Goal: Task Accomplishment & Management: Use online tool/utility

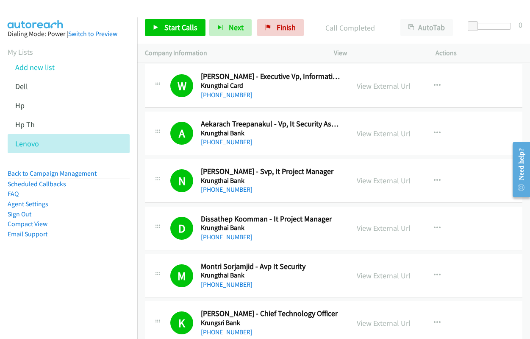
scroll to position [2924, 0]
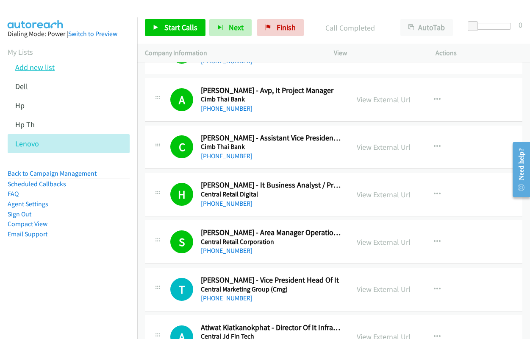
click at [34, 69] on link "Add new list" at bounding box center [34, 67] width 39 height 10
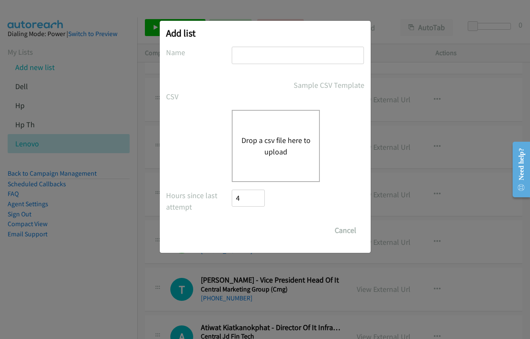
click at [302, 57] on input "text" at bounding box center [298, 55] width 132 height 17
type input "dell"
click at [270, 147] on button "Drop a csv file here to upload" at bounding box center [276, 145] width 70 height 23
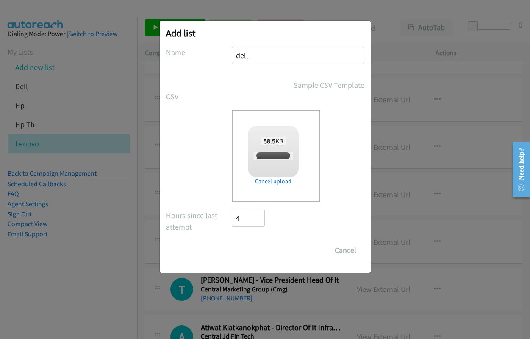
checkbox input "true"
click at [249, 241] on form "No phone fields were returned for that Report or List View Please upload a csv …" at bounding box center [265, 153] width 198 height 212
click at [245, 264] on div "Add list No phone fields were returned for that Report or List View Please uplo…" at bounding box center [265, 147] width 211 height 252
click at [247, 250] on input "Save List" at bounding box center [254, 250] width 45 height 17
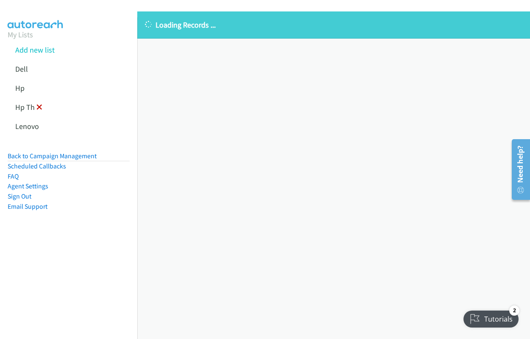
click at [38, 108] on icon at bounding box center [39, 108] width 6 height 6
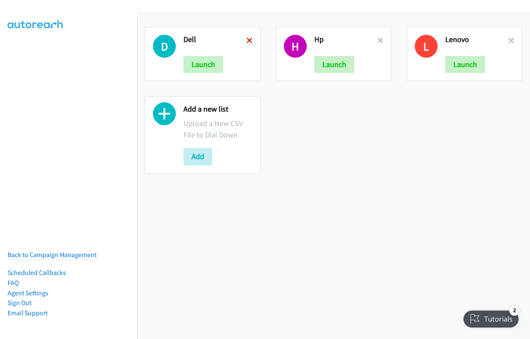
click at [247, 40] on icon at bounding box center [250, 41] width 6 height 6
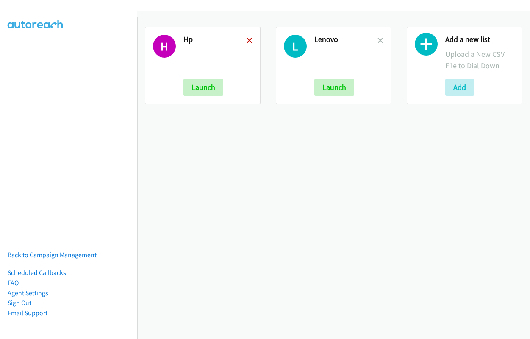
click at [247, 41] on icon at bounding box center [250, 41] width 6 height 6
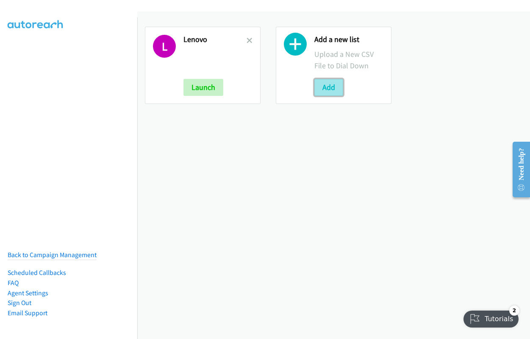
click at [332, 88] on button "Add" at bounding box center [328, 87] width 29 height 17
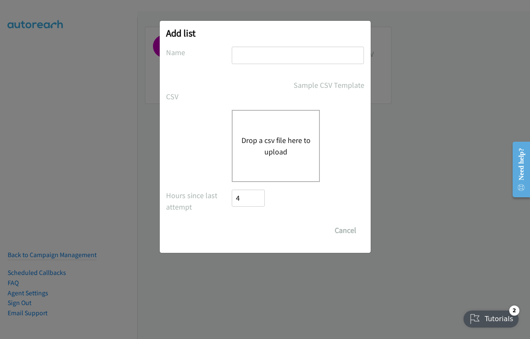
click at [285, 55] on input "text" at bounding box center [298, 55] width 132 height 17
type input "dell"
click at [260, 147] on button "Drop a csv file here to upload" at bounding box center [276, 145] width 70 height 23
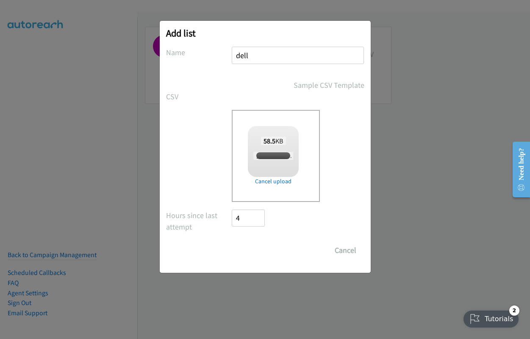
checkbox input "true"
click at [248, 248] on input "Save List" at bounding box center [254, 250] width 45 height 17
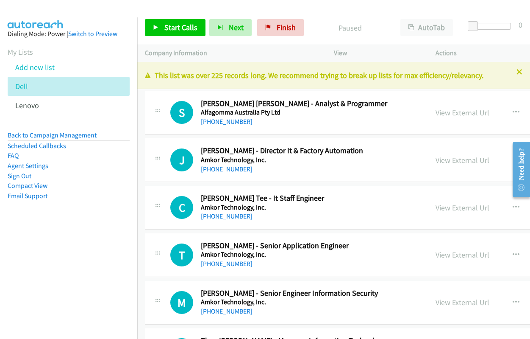
click at [436, 113] on link "View External Url" at bounding box center [463, 113] width 54 height 10
click at [153, 18] on div "Start Calls Pause Next Finish Paused AutoTab AutoTab 0" at bounding box center [333, 27] width 393 height 33
click at [154, 27] on icon at bounding box center [156, 28] width 6 height 6
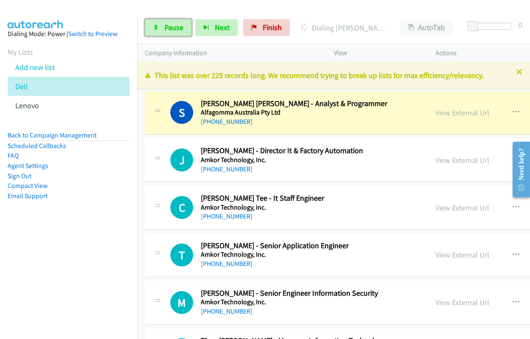
drag, startPoint x: 159, startPoint y: 27, endPoint x: 193, endPoint y: 31, distance: 33.7
click at [159, 27] on link "Pause" at bounding box center [168, 27] width 47 height 17
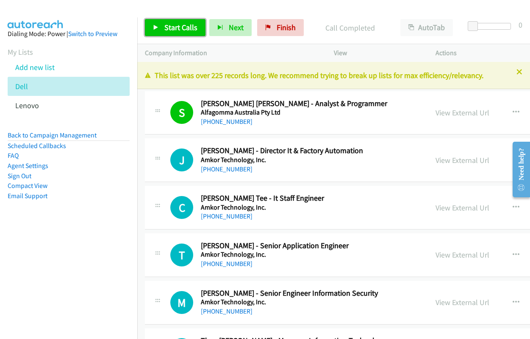
click at [173, 31] on span "Start Calls" at bounding box center [180, 27] width 33 height 10
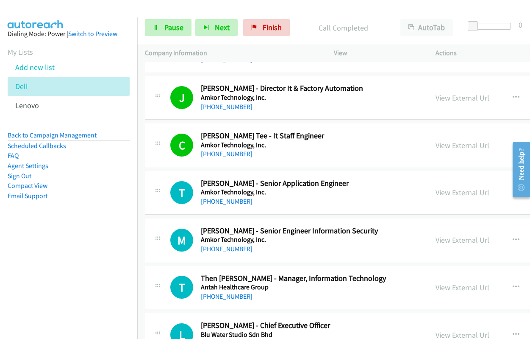
scroll to position [127, 0]
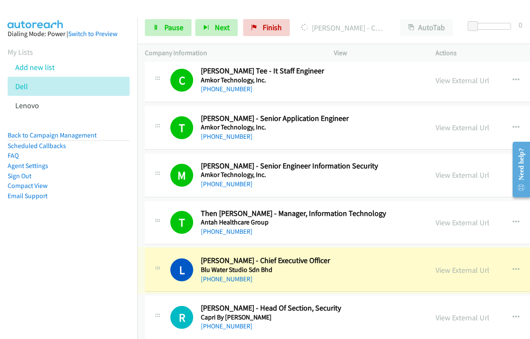
click at [436, 270] on link "View External Url" at bounding box center [463, 270] width 54 height 10
drag, startPoint x: 155, startPoint y: 28, endPoint x: 151, endPoint y: 20, distance: 8.0
click at [155, 28] on icon at bounding box center [156, 28] width 6 height 6
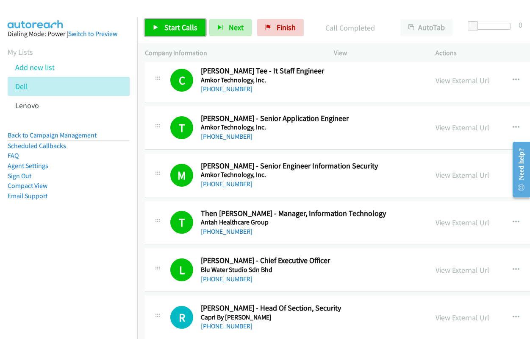
click at [171, 26] on span "Start Calls" at bounding box center [180, 27] width 33 height 10
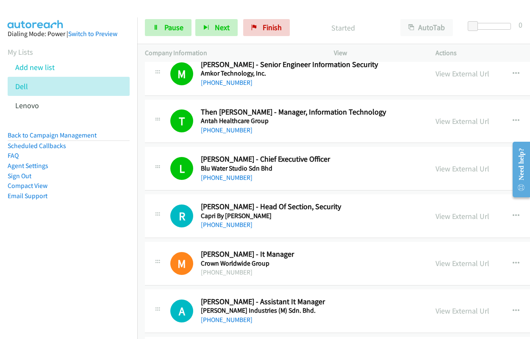
scroll to position [254, 0]
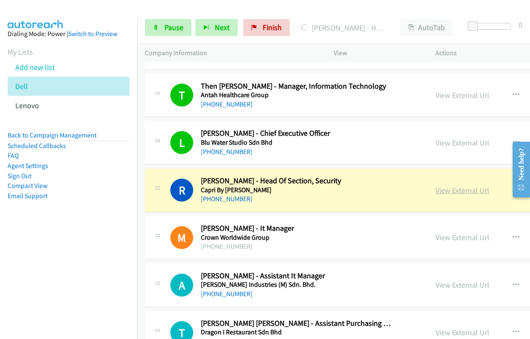
click at [436, 193] on link "View External Url" at bounding box center [463, 190] width 54 height 10
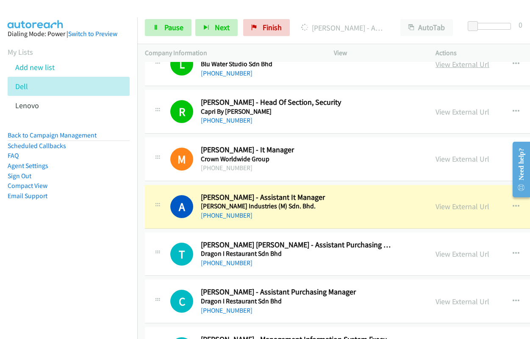
scroll to position [381, 0]
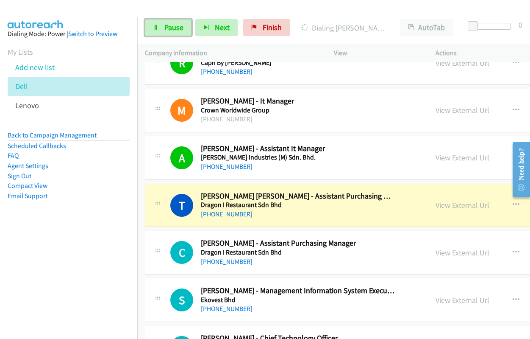
click at [158, 29] on icon at bounding box center [156, 28] width 6 height 6
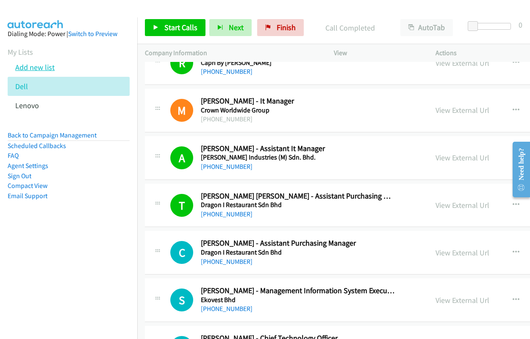
click at [43, 66] on link "Add new list" at bounding box center [34, 67] width 39 height 10
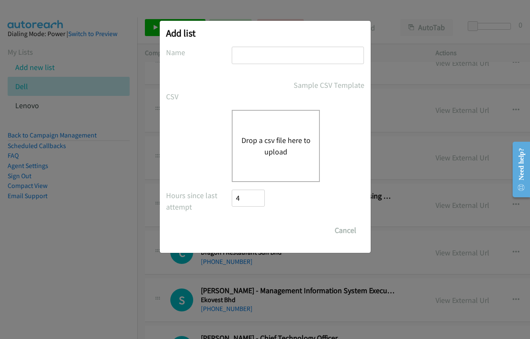
click at [282, 51] on input "text" at bounding box center [298, 55] width 132 height 17
type input "dell"
click at [270, 145] on button "Drop a csv file here to upload" at bounding box center [276, 145] width 70 height 23
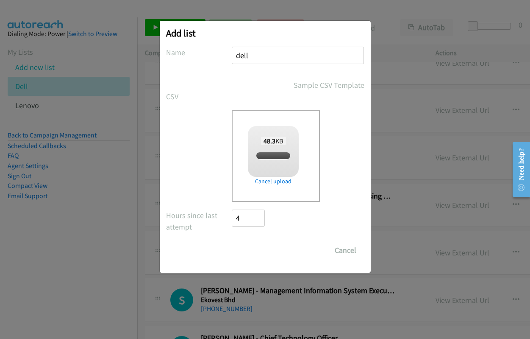
checkbox input "true"
click at [247, 249] on input "Save List" at bounding box center [254, 250] width 45 height 17
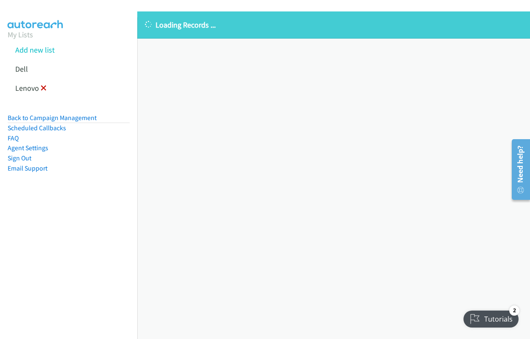
click at [42, 88] on icon at bounding box center [44, 89] width 6 height 6
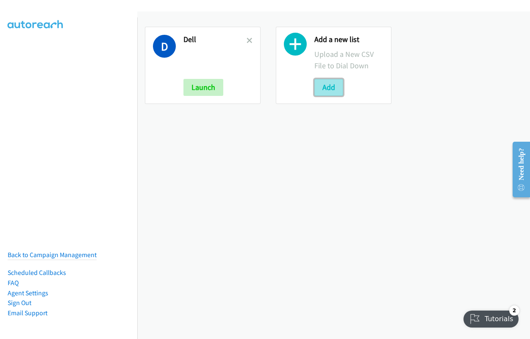
click at [326, 90] on button "Add" at bounding box center [328, 87] width 29 height 17
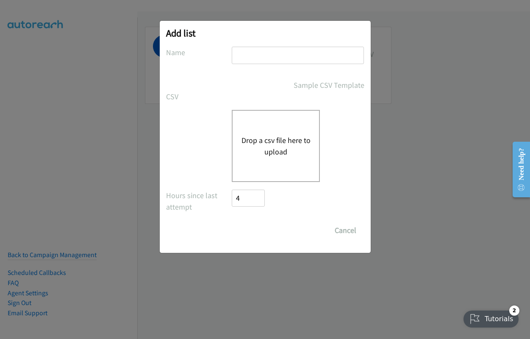
click at [270, 142] on button "Drop a csv file here to upload" at bounding box center [276, 145] width 70 height 23
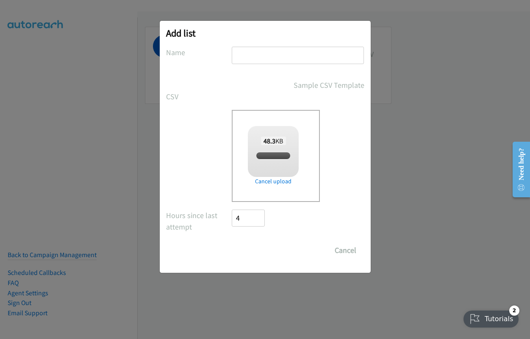
checkbox input "true"
click at [270, 56] on input "text" at bounding box center [298, 55] width 132 height 17
type input "dell"
click at [254, 247] on input "Save List" at bounding box center [254, 250] width 45 height 17
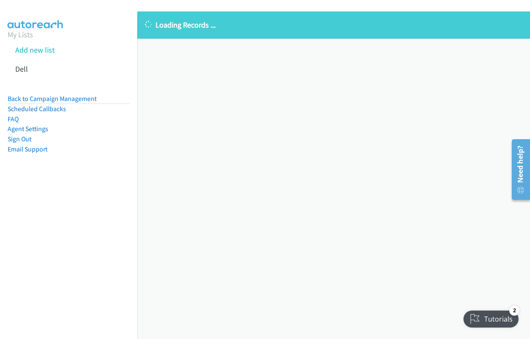
click at [381, 134] on div "Loading Records ... Sorry, something went wrong please try again." at bounding box center [333, 174] width 393 height 327
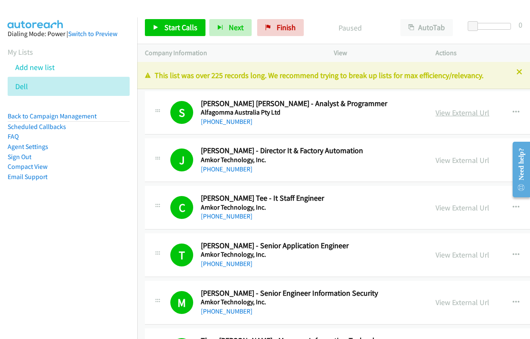
click at [436, 112] on link "View External Url" at bounding box center [463, 113] width 54 height 10
click at [166, 27] on span "Start Calls" at bounding box center [180, 27] width 33 height 10
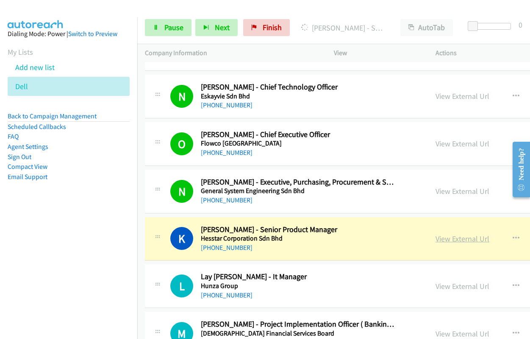
scroll to position [636, 0]
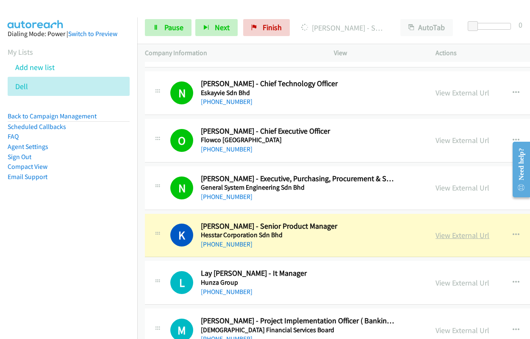
click at [440, 234] on link "View External Url" at bounding box center [463, 235] width 54 height 10
click at [162, 30] on link "Pause" at bounding box center [168, 27] width 47 height 17
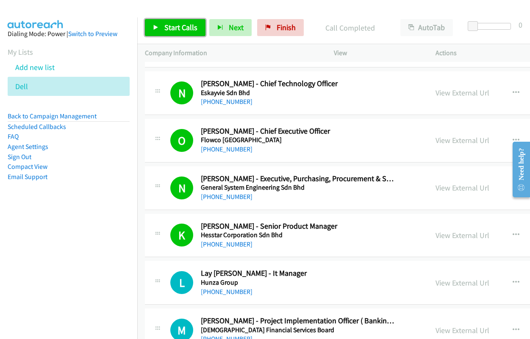
click at [165, 31] on span "Start Calls" at bounding box center [180, 27] width 33 height 10
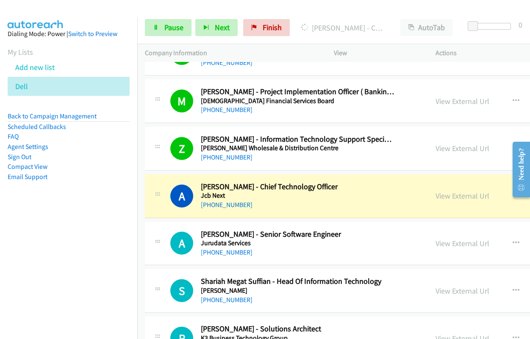
scroll to position [890, 0]
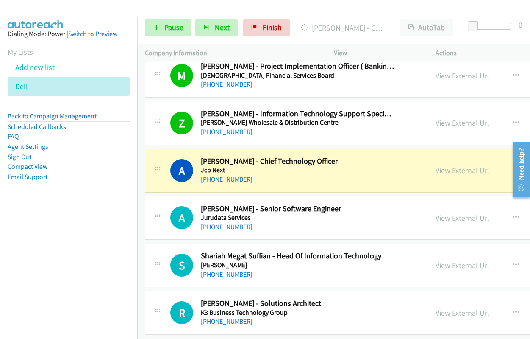
click at [436, 170] on link "View External Url" at bounding box center [463, 170] width 54 height 10
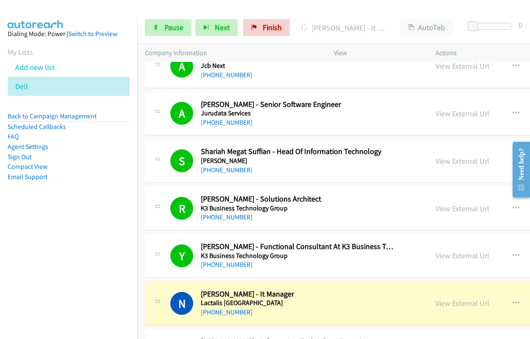
scroll to position [1060, 0]
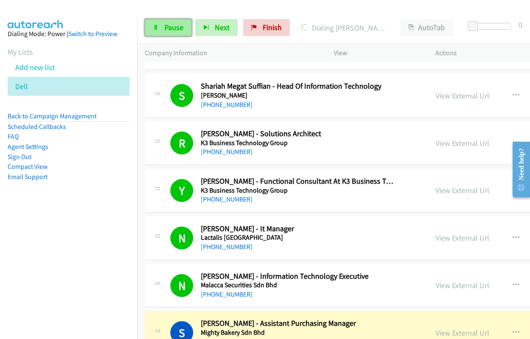
click at [154, 25] on icon at bounding box center [156, 28] width 6 height 6
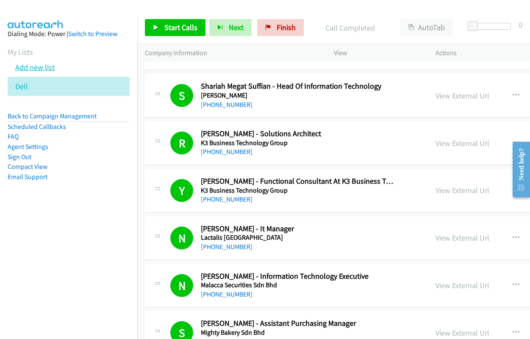
click at [46, 67] on link "Add new list" at bounding box center [34, 67] width 39 height 10
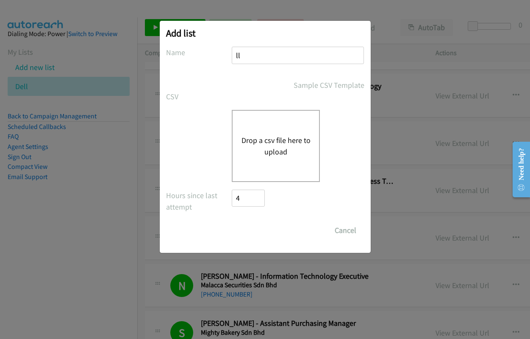
type input "l"
type input "dell"
click at [269, 147] on button "Drop a csv file here to upload" at bounding box center [276, 145] width 70 height 23
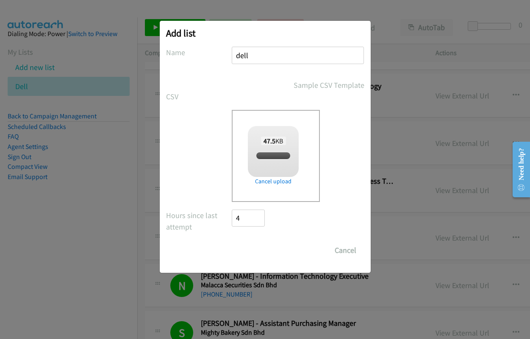
checkbox input "true"
click at [255, 254] on input "Save List" at bounding box center [254, 250] width 45 height 17
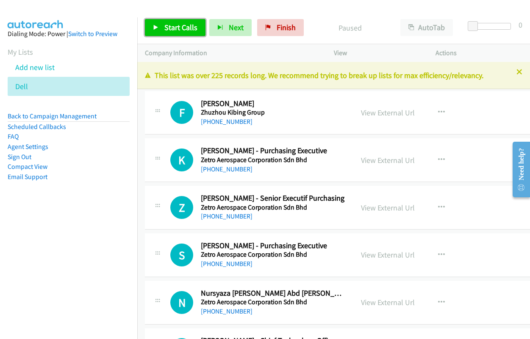
click at [176, 27] on span "Start Calls" at bounding box center [180, 27] width 33 height 10
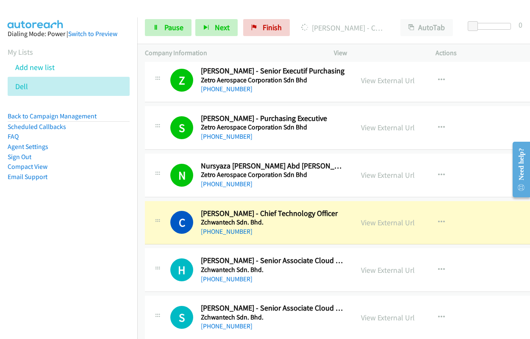
scroll to position [170, 0]
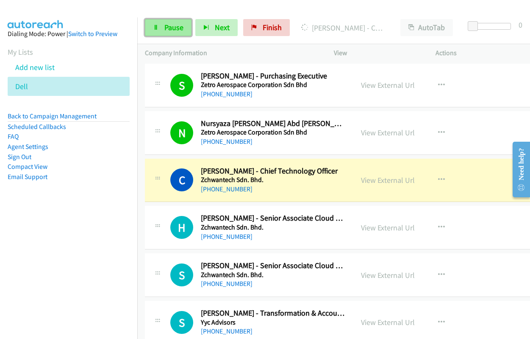
click at [160, 30] on link "Pause" at bounding box center [168, 27] width 47 height 17
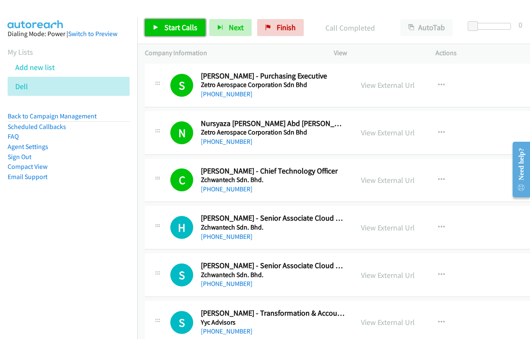
click at [174, 27] on span "Start Calls" at bounding box center [180, 27] width 33 height 10
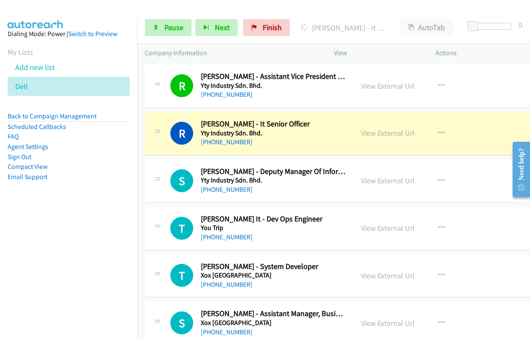
scroll to position [593, 0]
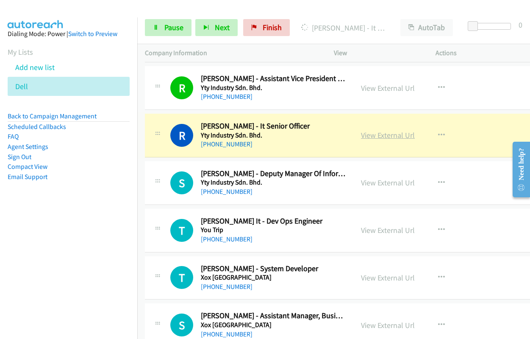
click at [376, 134] on link "View External Url" at bounding box center [388, 135] width 54 height 10
click at [161, 31] on link "Pause" at bounding box center [168, 27] width 47 height 17
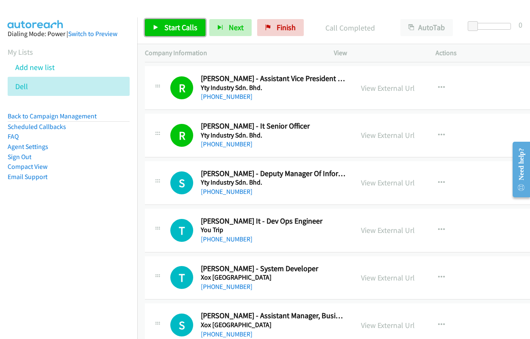
click at [171, 25] on span "Start Calls" at bounding box center [180, 27] width 33 height 10
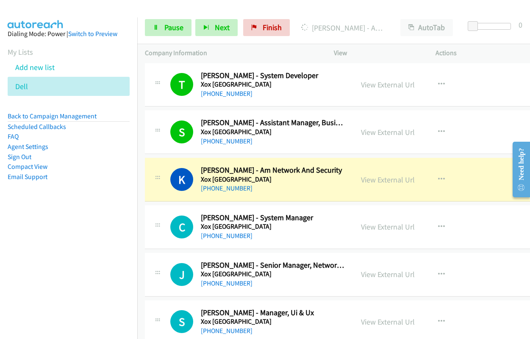
scroll to position [805, 0]
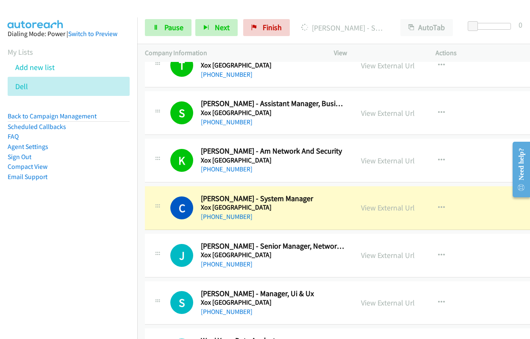
click at [385, 208] on link "View External Url" at bounding box center [388, 208] width 54 height 10
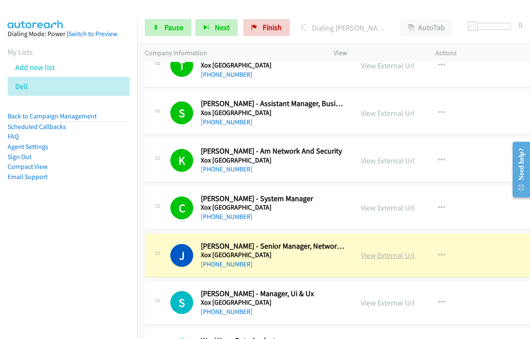
click at [384, 258] on link "View External Url" at bounding box center [388, 255] width 54 height 10
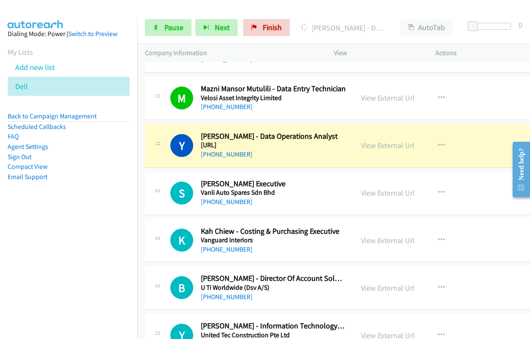
scroll to position [1399, 0]
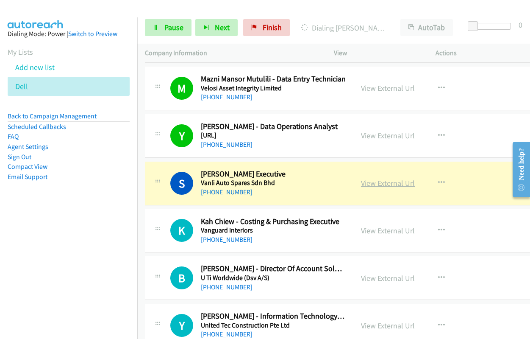
click at [369, 183] on link "View External Url" at bounding box center [388, 183] width 54 height 10
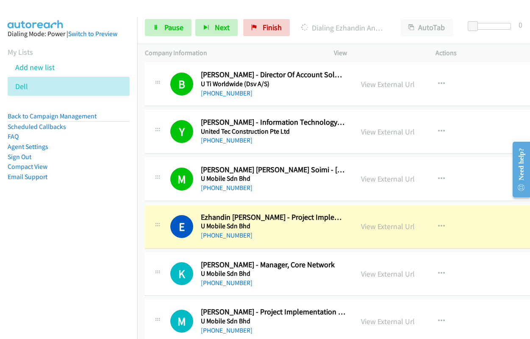
scroll to position [1610, 0]
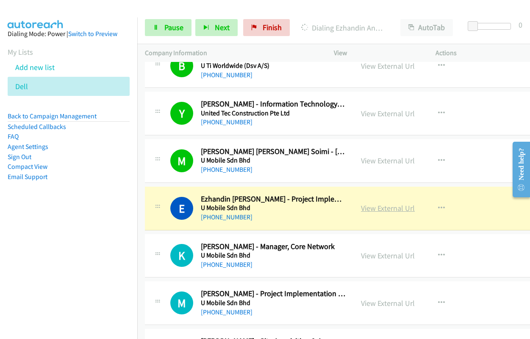
click at [375, 207] on link "View External Url" at bounding box center [388, 208] width 54 height 10
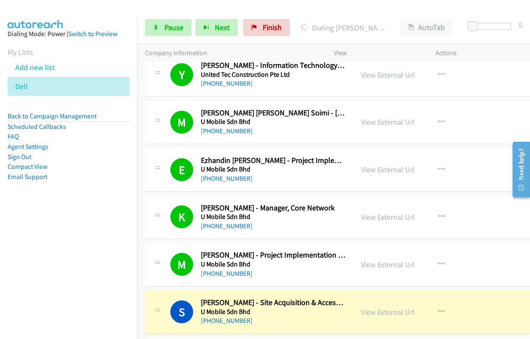
scroll to position [1695, 0]
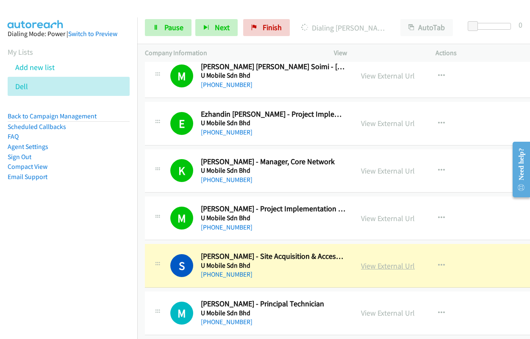
click at [371, 267] on link "View External Url" at bounding box center [388, 266] width 54 height 10
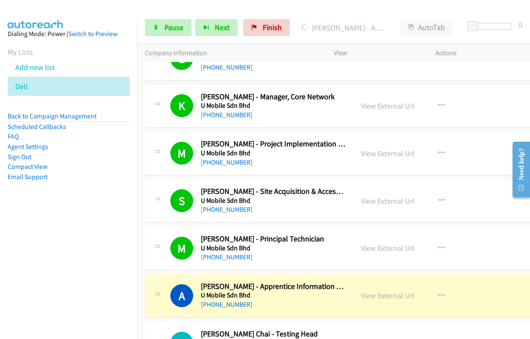
scroll to position [1865, 0]
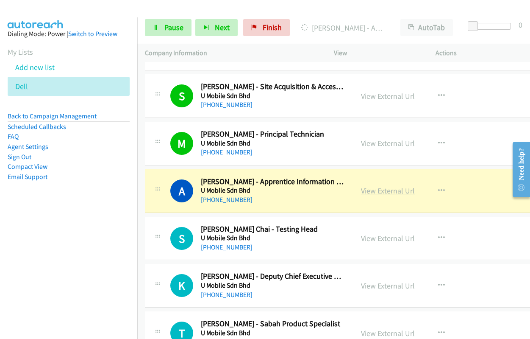
click at [381, 193] on link "View External Url" at bounding box center [388, 191] width 54 height 10
click at [381, 191] on link "View External Url" at bounding box center [388, 191] width 54 height 10
click at [160, 33] on link "Pause" at bounding box center [168, 27] width 47 height 17
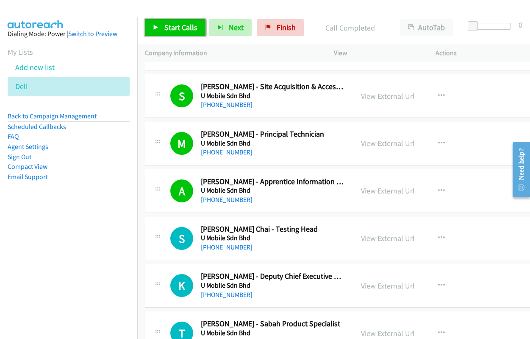
click at [156, 25] on icon at bounding box center [156, 28] width 6 height 6
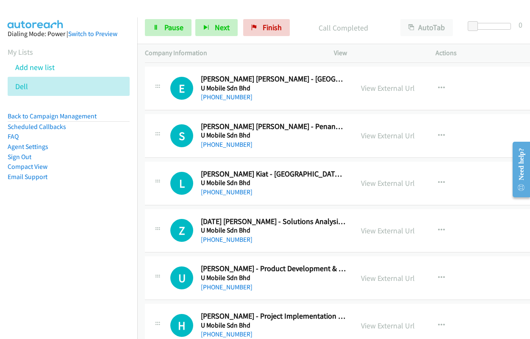
scroll to position [2161, 0]
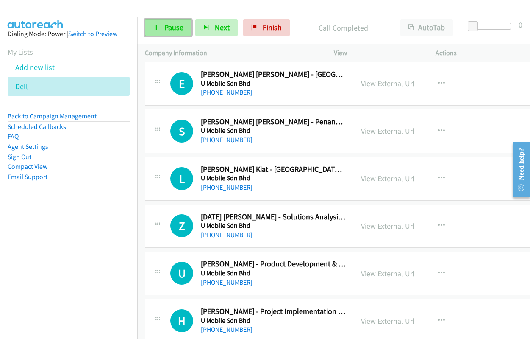
click at [167, 22] on link "Pause" at bounding box center [168, 27] width 47 height 17
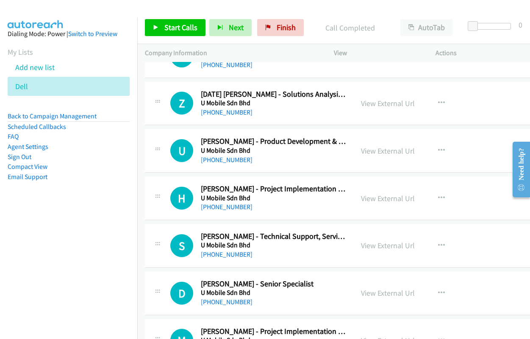
scroll to position [2289, 0]
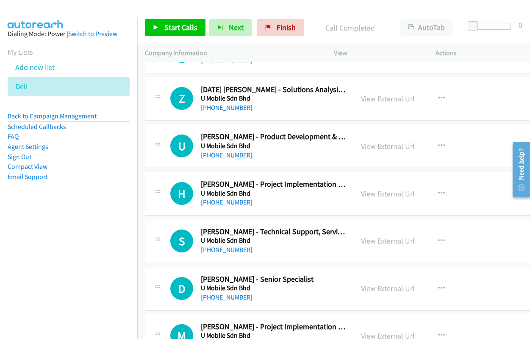
click at [100, 253] on nav "Dialing Mode: Power | Switch to Preview My Lists Add new list Dell Back to Camp…" at bounding box center [69, 186] width 138 height 339
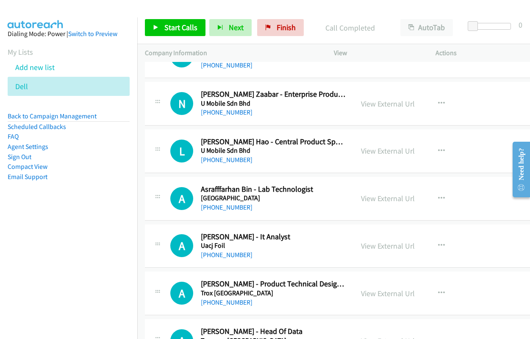
scroll to position [5425, 0]
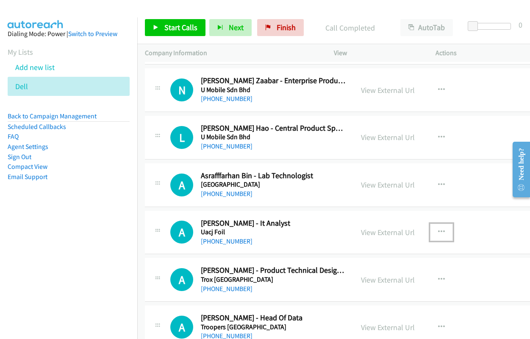
click at [438, 230] on icon "button" at bounding box center [441, 231] width 7 height 7
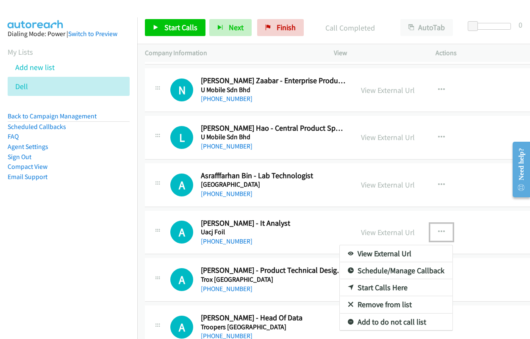
click at [379, 285] on link "Start Calls Here" at bounding box center [396, 287] width 113 height 17
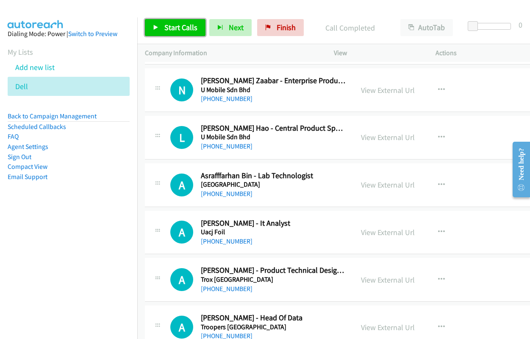
click at [162, 28] on link "Start Calls" at bounding box center [175, 27] width 61 height 17
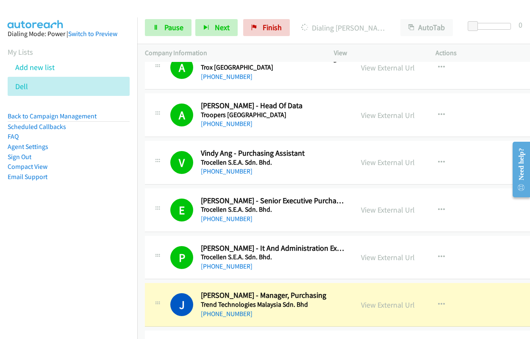
scroll to position [5764, 0]
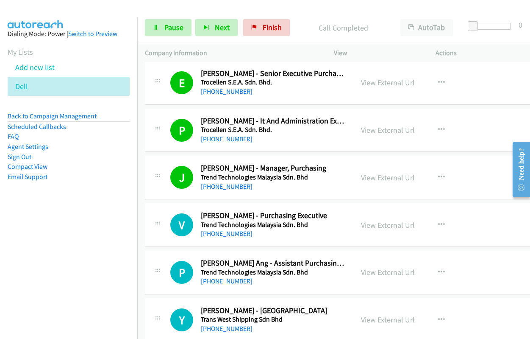
click at [174, 37] on div "Start Calls Pause Next Finish Call Completed AutoTab AutoTab 0" at bounding box center [333, 27] width 393 height 33
click at [176, 27] on span "Pause" at bounding box center [173, 27] width 19 height 10
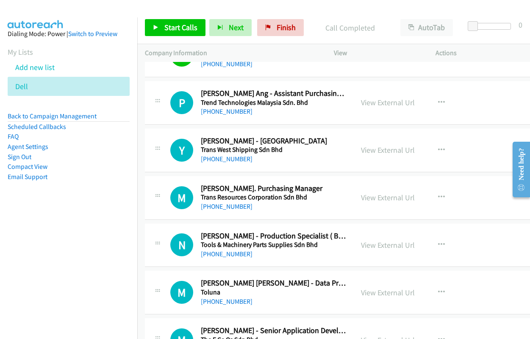
scroll to position [5849, 0]
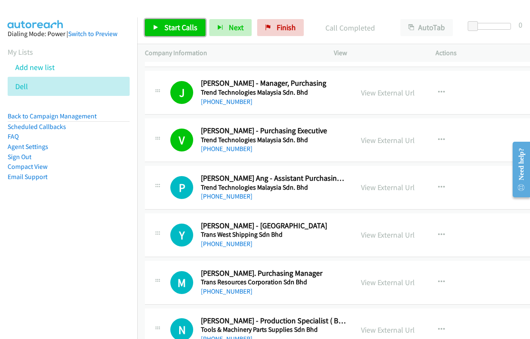
click at [185, 29] on span "Start Calls" at bounding box center [180, 27] width 33 height 10
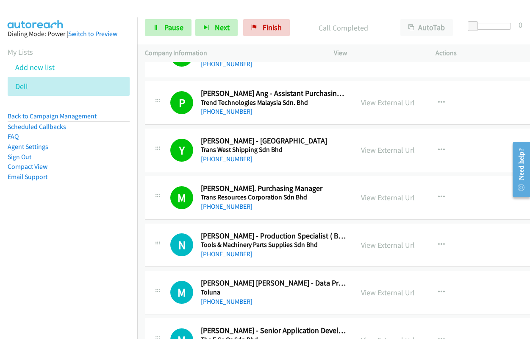
scroll to position [6018, 0]
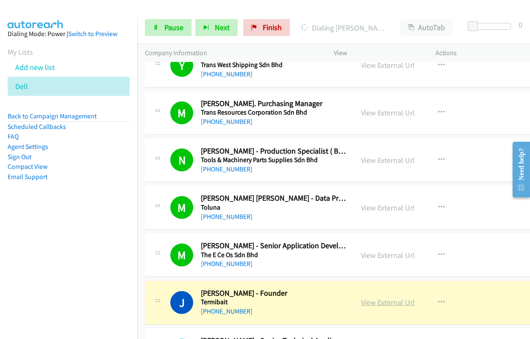
click at [381, 302] on link "View External Url" at bounding box center [388, 302] width 54 height 10
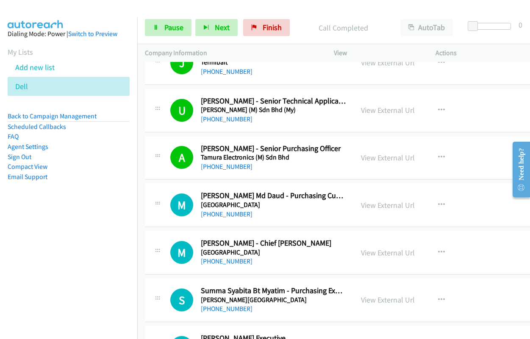
scroll to position [6272, 0]
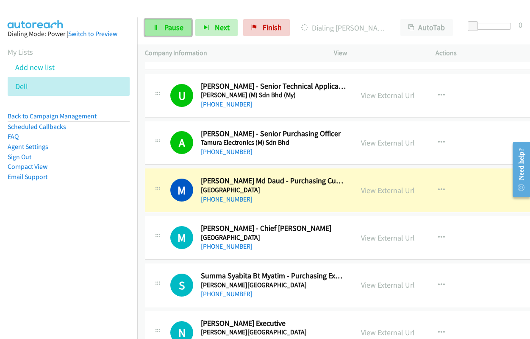
click at [156, 25] on icon at bounding box center [156, 28] width 6 height 6
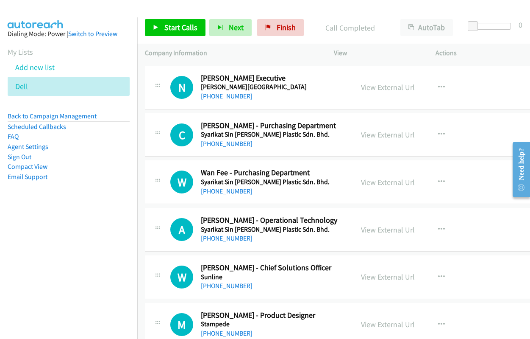
scroll to position [6569, 0]
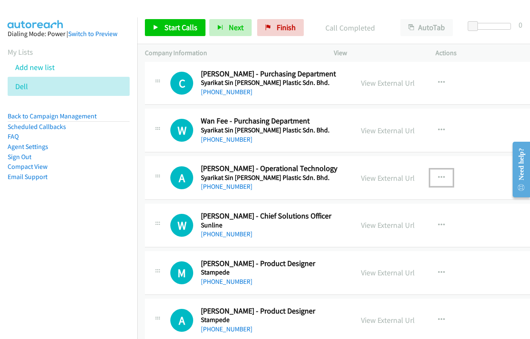
click at [438, 174] on icon "button" at bounding box center [441, 177] width 7 height 7
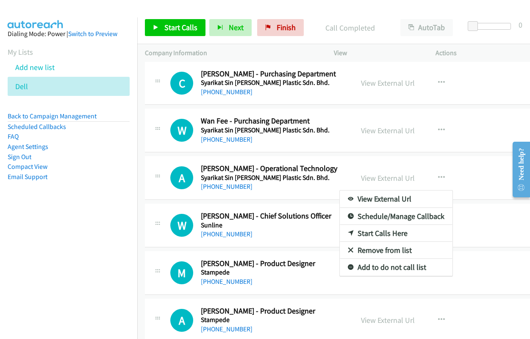
click at [384, 232] on link "Start Calls Here" at bounding box center [396, 233] width 113 height 17
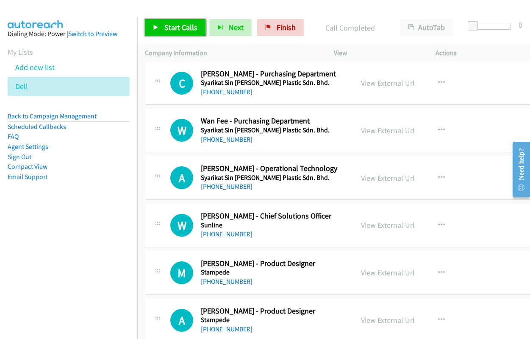
click at [168, 27] on span "Start Calls" at bounding box center [180, 27] width 33 height 10
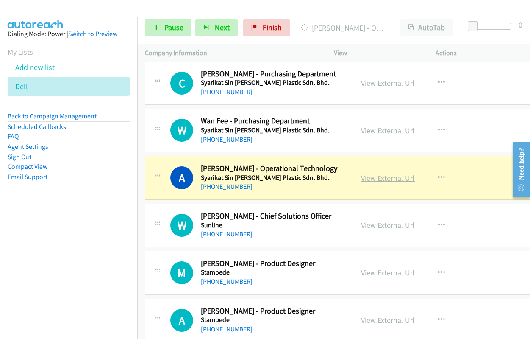
click at [390, 181] on link "View External Url" at bounding box center [388, 178] width 54 height 10
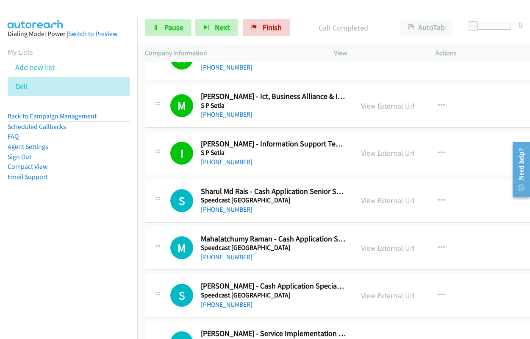
scroll to position [6950, 0]
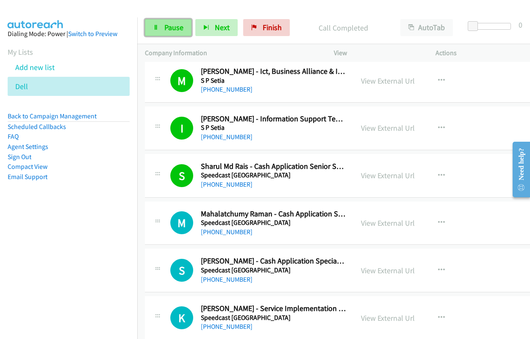
click at [183, 29] on link "Pause" at bounding box center [168, 27] width 47 height 17
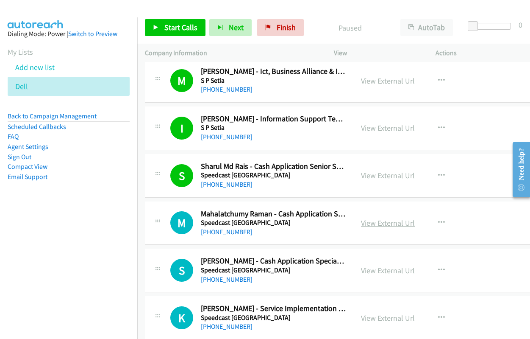
click at [381, 220] on link "View External Url" at bounding box center [388, 223] width 54 height 10
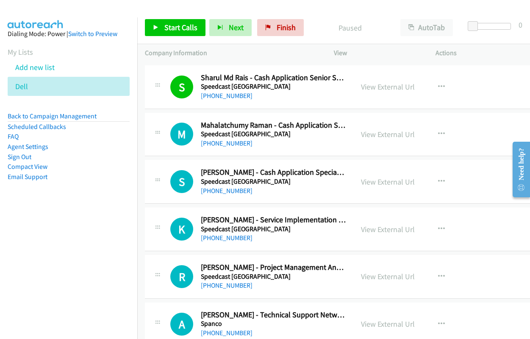
scroll to position [7078, 0]
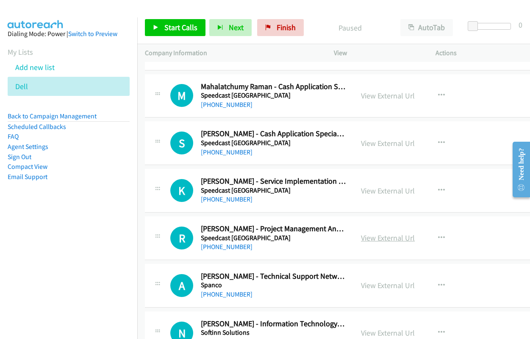
click at [387, 235] on link "View External Url" at bounding box center [388, 238] width 54 height 10
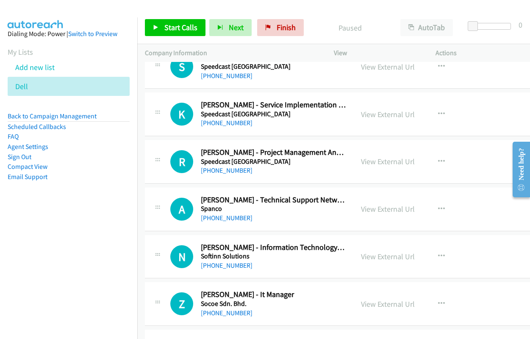
scroll to position [7162, 0]
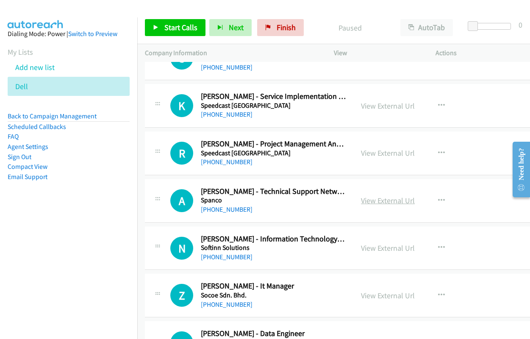
click at [383, 197] on link "View External Url" at bounding box center [388, 200] width 54 height 10
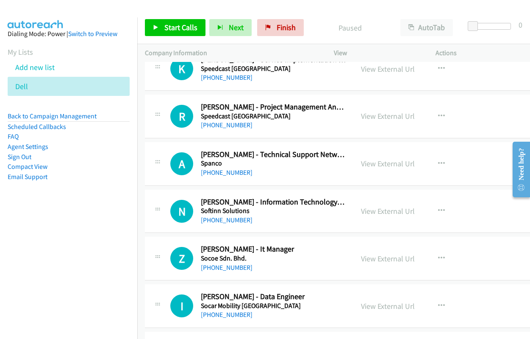
scroll to position [7247, 0]
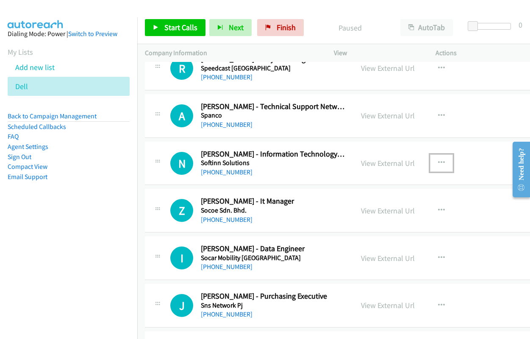
click at [438, 159] on icon "button" at bounding box center [441, 162] width 7 height 7
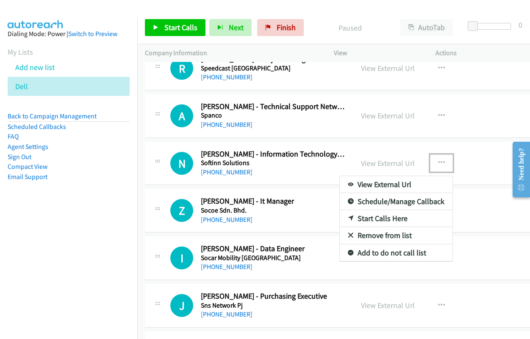
click at [384, 217] on link "Start Calls Here" at bounding box center [396, 218] width 113 height 17
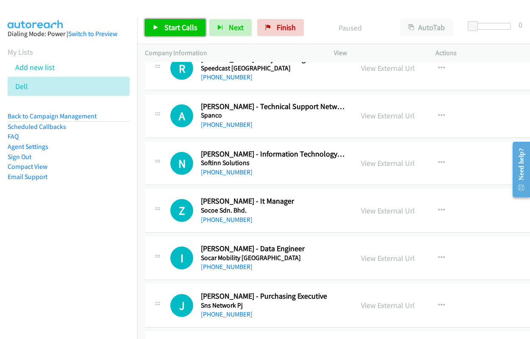
click at [153, 30] on icon at bounding box center [156, 28] width 6 height 6
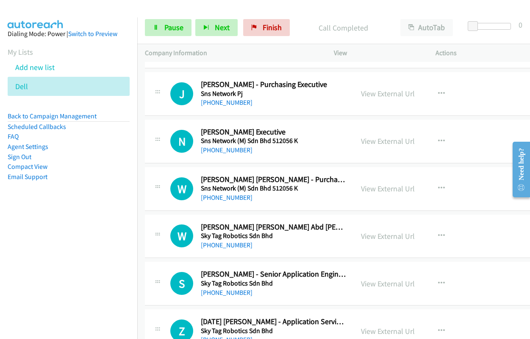
scroll to position [7501, 0]
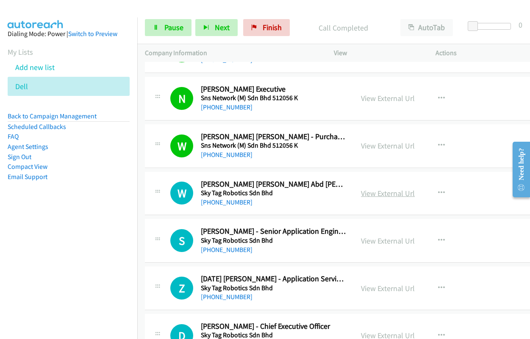
click at [385, 194] on link "View External Url" at bounding box center [388, 193] width 54 height 10
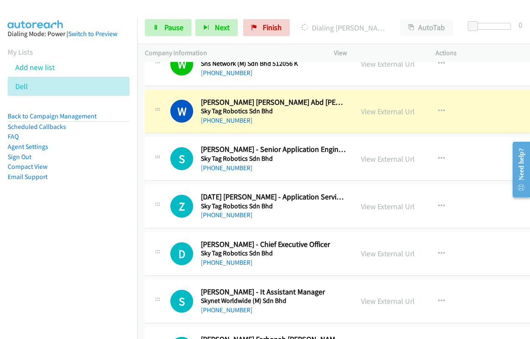
scroll to position [7586, 0]
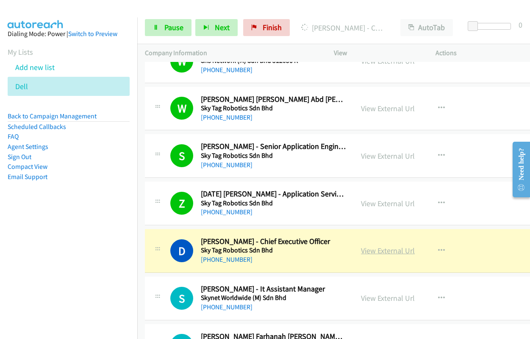
click at [368, 253] on link "View External Url" at bounding box center [388, 250] width 54 height 10
click at [170, 30] on span "Pause" at bounding box center [173, 27] width 19 height 10
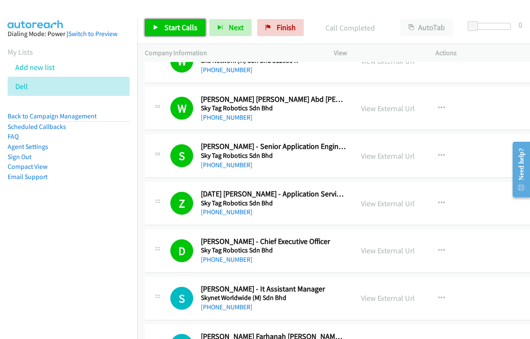
click at [188, 35] on link "Start Calls" at bounding box center [175, 27] width 61 height 17
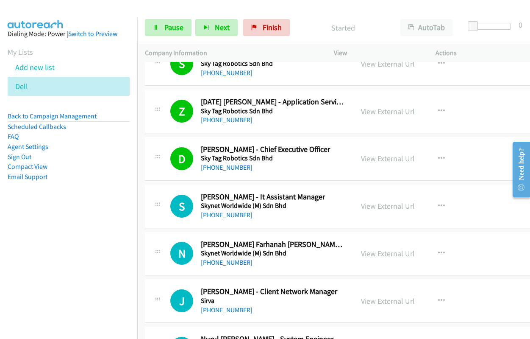
scroll to position [7713, 0]
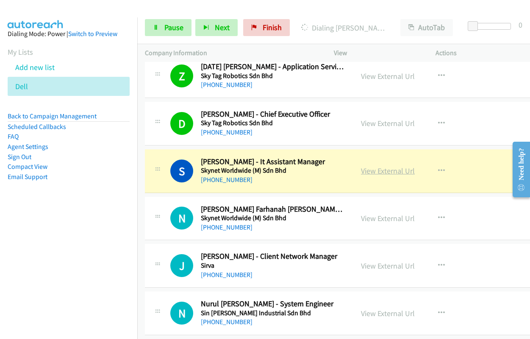
click at [395, 167] on link "View External Url" at bounding box center [388, 171] width 54 height 10
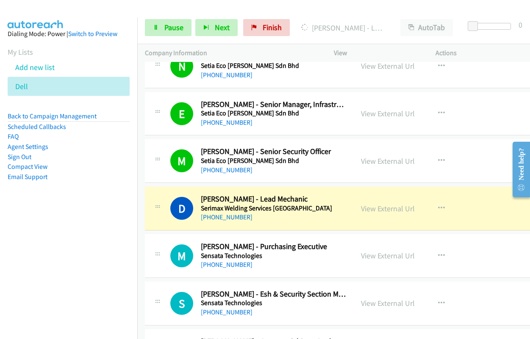
scroll to position [8815, 0]
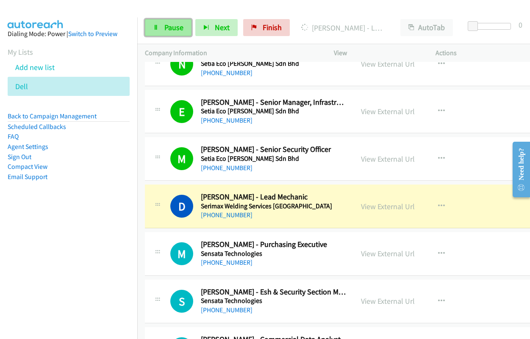
click at [162, 27] on link "Pause" at bounding box center [168, 27] width 47 height 17
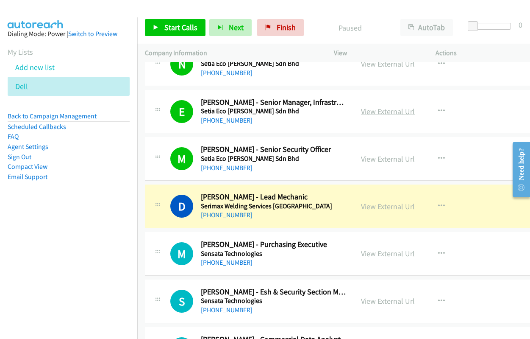
click at [377, 111] on link "View External Url" at bounding box center [388, 111] width 54 height 10
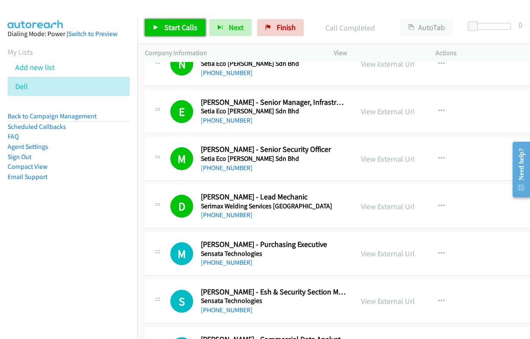
click at [178, 25] on span "Start Calls" at bounding box center [180, 27] width 33 height 10
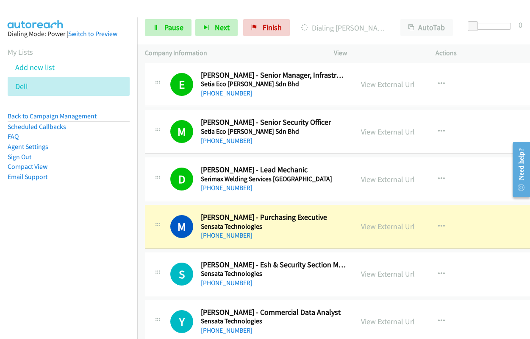
scroll to position [8858, 0]
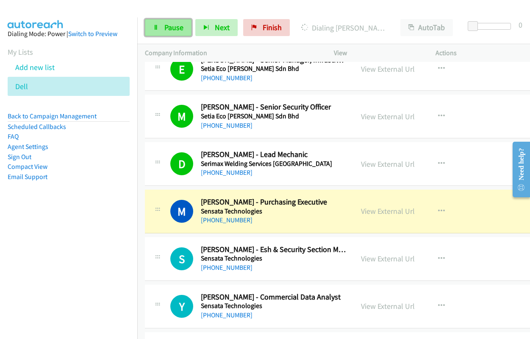
click at [172, 27] on span "Pause" at bounding box center [173, 27] width 19 height 10
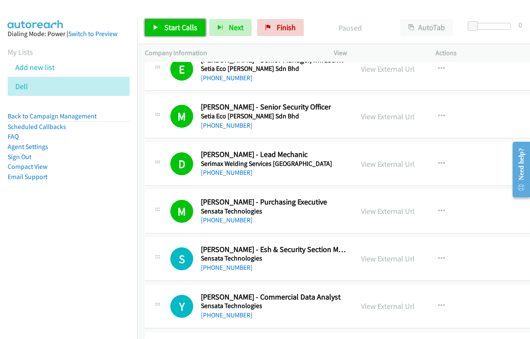
click at [162, 33] on link "Start Calls" at bounding box center [175, 27] width 61 height 17
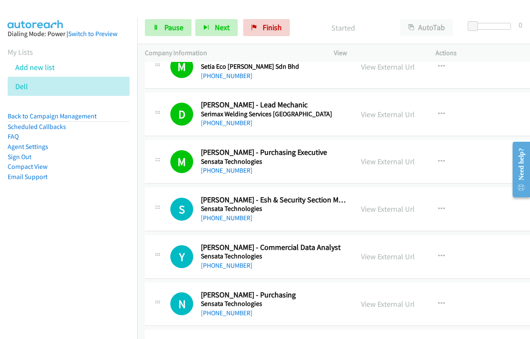
scroll to position [8985, 0]
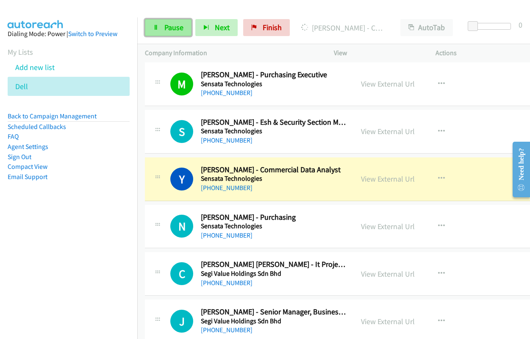
click at [171, 22] on link "Pause" at bounding box center [168, 27] width 47 height 17
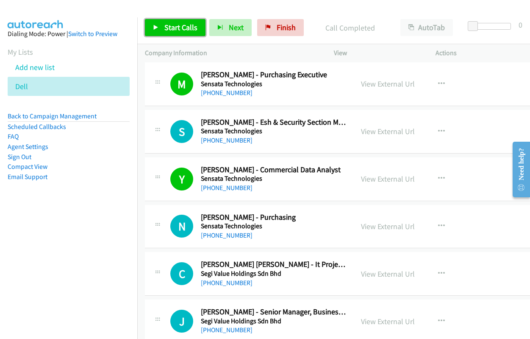
click at [170, 25] on span "Start Calls" at bounding box center [180, 27] width 33 height 10
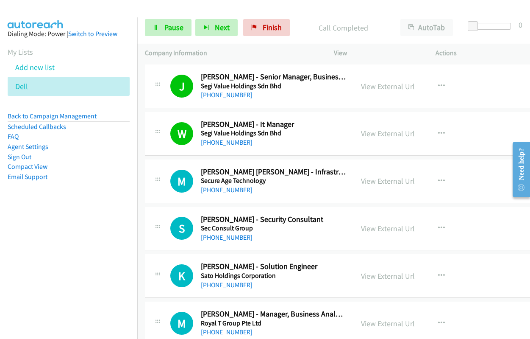
scroll to position [9239, 0]
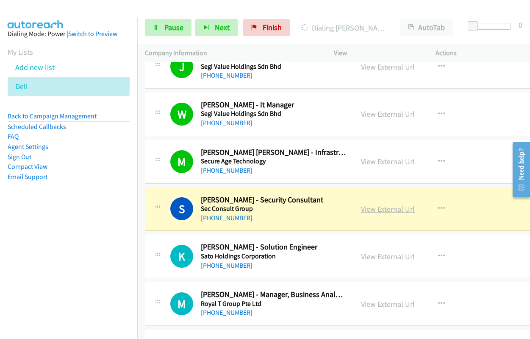
click at [385, 208] on link "View External Url" at bounding box center [388, 209] width 54 height 10
click at [162, 30] on link "Pause" at bounding box center [168, 27] width 47 height 17
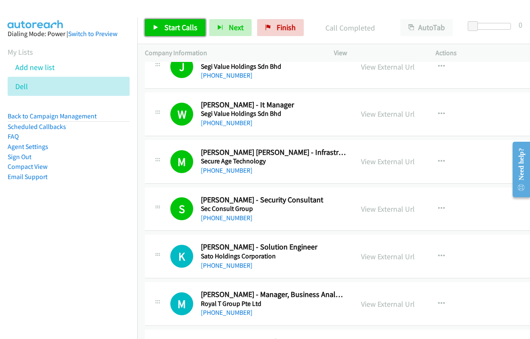
click at [158, 30] on icon at bounding box center [156, 28] width 6 height 6
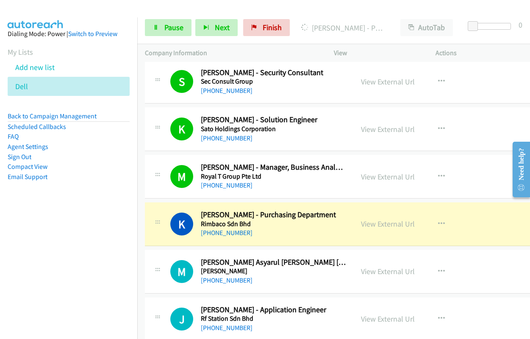
scroll to position [9409, 0]
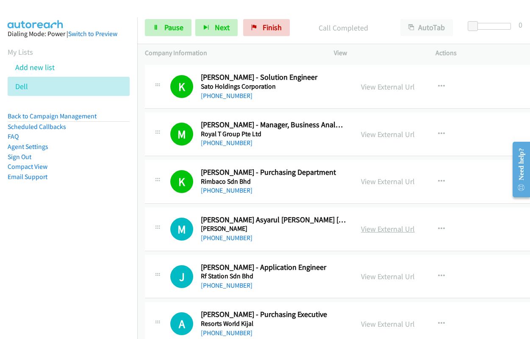
click at [387, 228] on link "View External Url" at bounding box center [388, 229] width 54 height 10
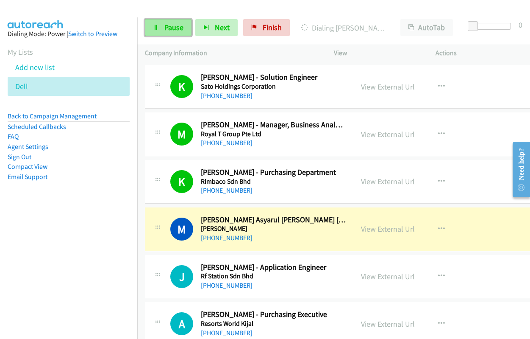
click at [160, 31] on link "Pause" at bounding box center [168, 27] width 47 height 17
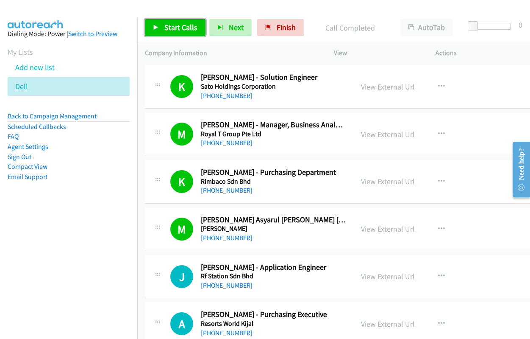
click at [169, 31] on span "Start Calls" at bounding box center [180, 27] width 33 height 10
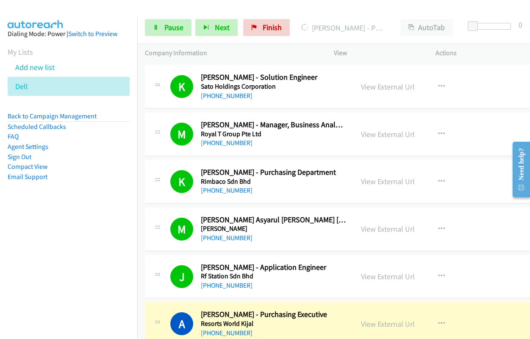
click at [383, 330] on div "View External Url View External Url Schedule/Manage Callback Start Calls Here R…" at bounding box center [409, 323] width 112 height 28
click at [383, 323] on link "View External Url" at bounding box center [388, 324] width 54 height 10
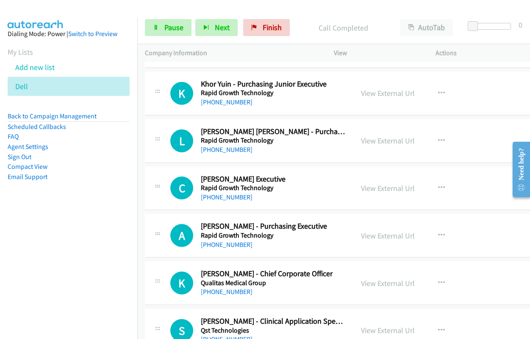
scroll to position [10044, 0]
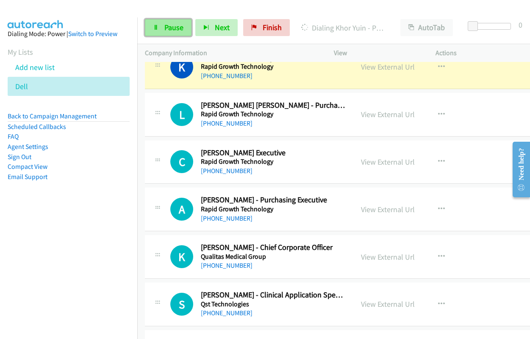
click at [174, 19] on link "Pause" at bounding box center [168, 27] width 47 height 17
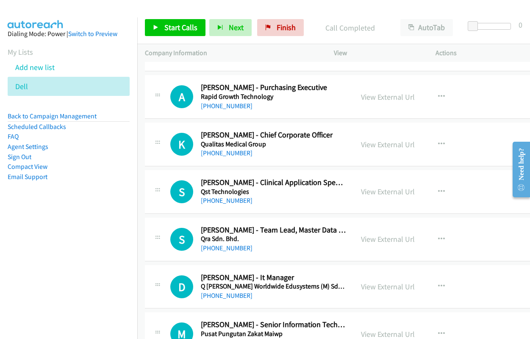
scroll to position [10171, 0]
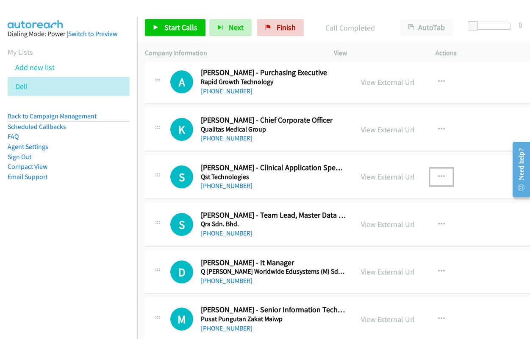
click at [438, 175] on icon "button" at bounding box center [441, 176] width 7 height 7
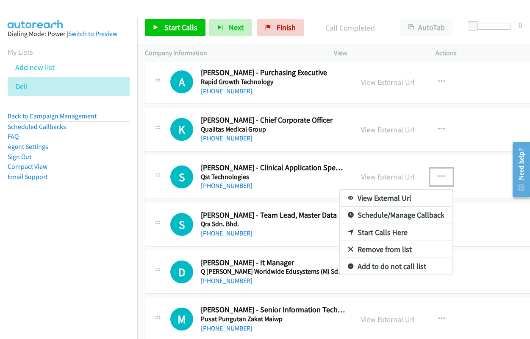
click at [376, 231] on link "Start Calls Here" at bounding box center [396, 232] width 113 height 17
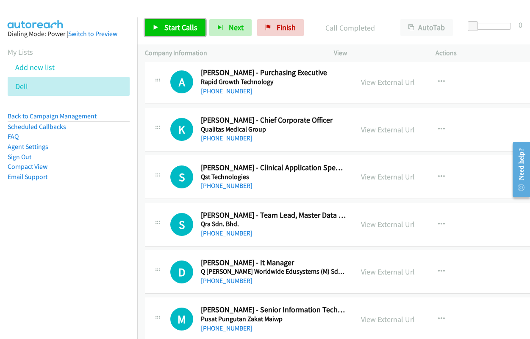
click at [180, 28] on span "Start Calls" at bounding box center [180, 27] width 33 height 10
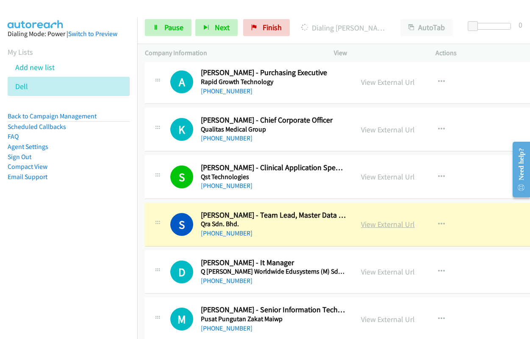
click at [366, 226] on link "View External Url" at bounding box center [388, 224] width 54 height 10
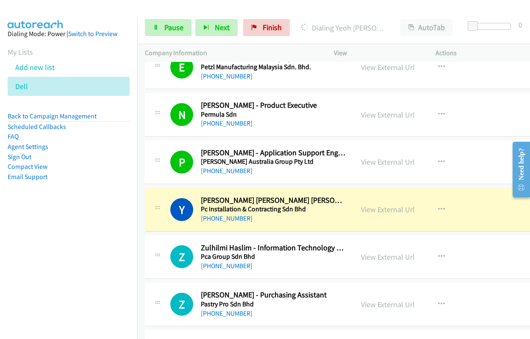
scroll to position [10722, 0]
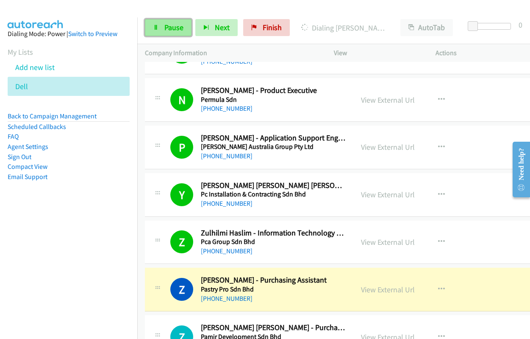
drag, startPoint x: 182, startPoint y: 22, endPoint x: 187, endPoint y: 34, distance: 13.5
click at [182, 22] on link "Pause" at bounding box center [168, 27] width 47 height 17
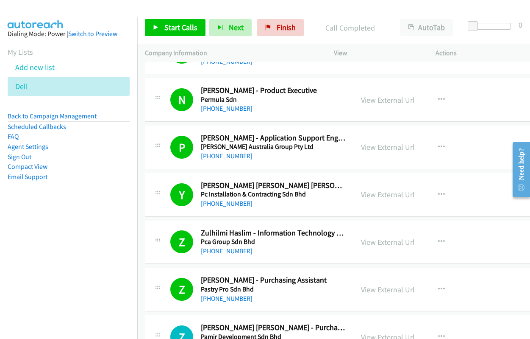
click at [172, 19] on div "Start Calls Pause Next Finish Call Completed AutoTab AutoTab 0" at bounding box center [333, 27] width 393 height 33
click at [171, 23] on span "Start Calls" at bounding box center [180, 27] width 33 height 10
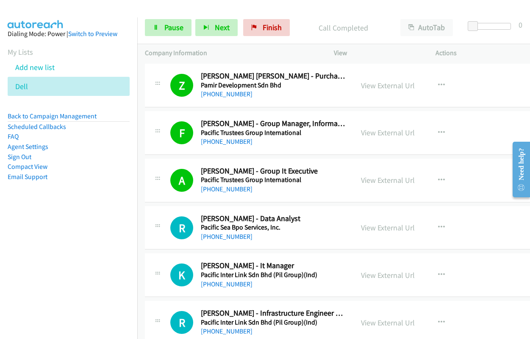
scroll to position [10977, 0]
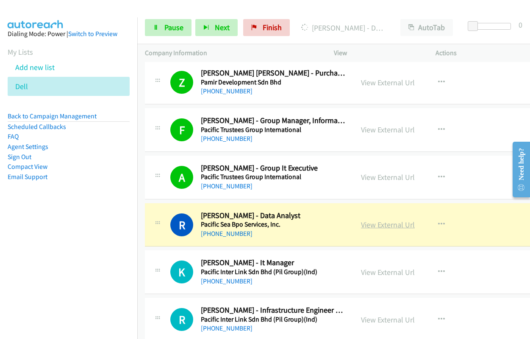
drag, startPoint x: 380, startPoint y: 225, endPoint x: 383, endPoint y: 220, distance: 6.1
click at [384, 223] on link "View External Url" at bounding box center [388, 225] width 54 height 10
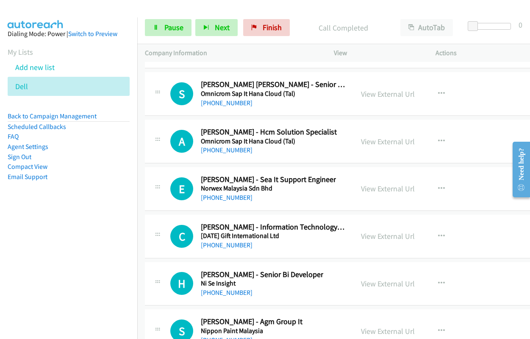
scroll to position [11443, 0]
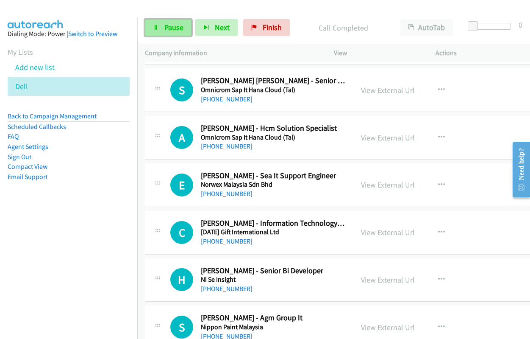
click at [168, 26] on span "Pause" at bounding box center [173, 27] width 19 height 10
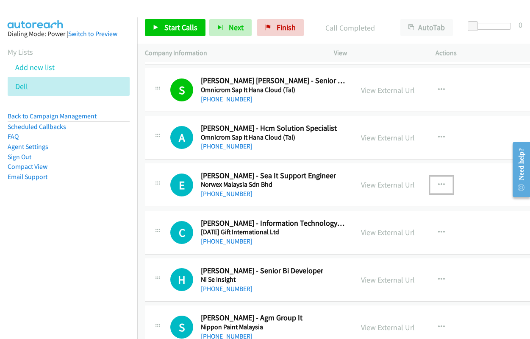
click at [438, 183] on icon "button" at bounding box center [441, 184] width 7 height 7
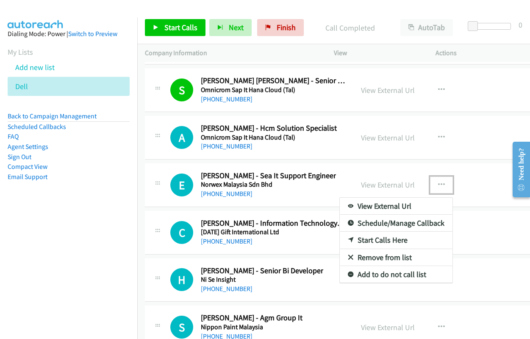
click at [387, 240] on link "Start Calls Here" at bounding box center [396, 239] width 113 height 17
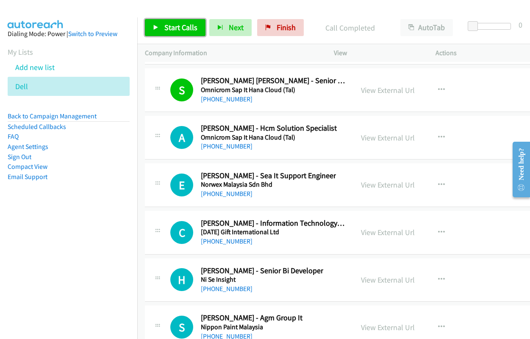
click at [178, 25] on span "Start Calls" at bounding box center [180, 27] width 33 height 10
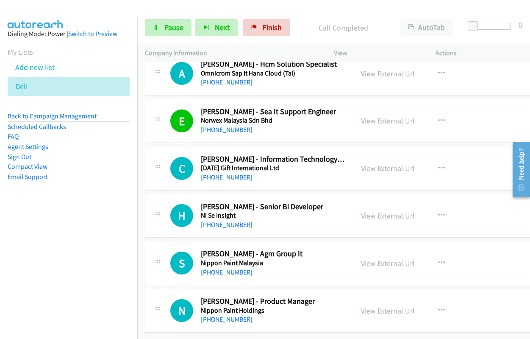
scroll to position [11513, 0]
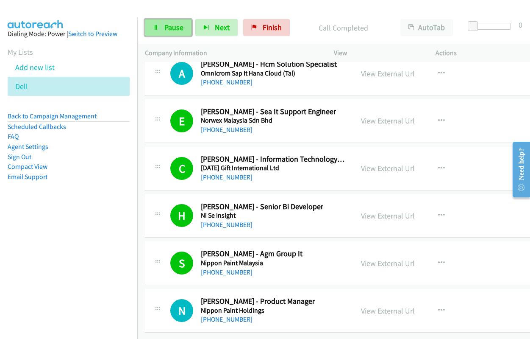
click at [182, 24] on span "Pause" at bounding box center [173, 27] width 19 height 10
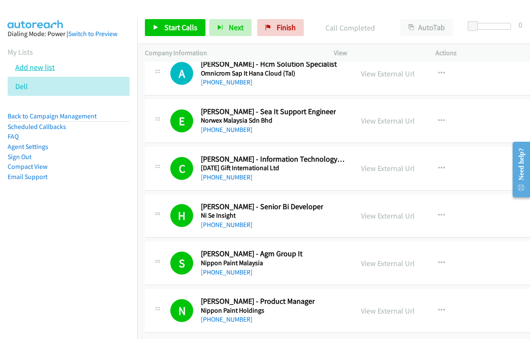
click at [31, 70] on link "Add new list" at bounding box center [34, 67] width 39 height 10
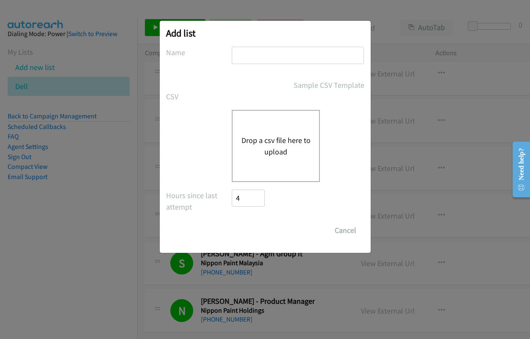
click at [296, 54] on input "text" at bounding box center [298, 55] width 132 height 17
type input "dell"
click at [271, 142] on button "Drop a csv file here to upload" at bounding box center [276, 145] width 70 height 23
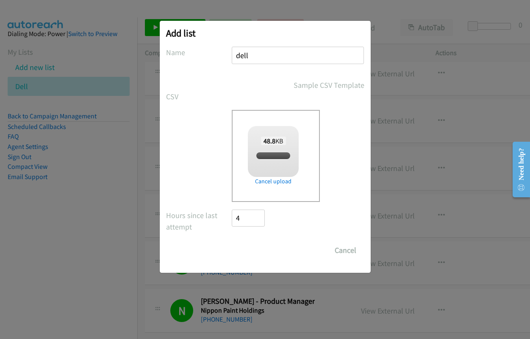
checkbox input "true"
click at [257, 254] on input "Save List" at bounding box center [254, 250] width 45 height 17
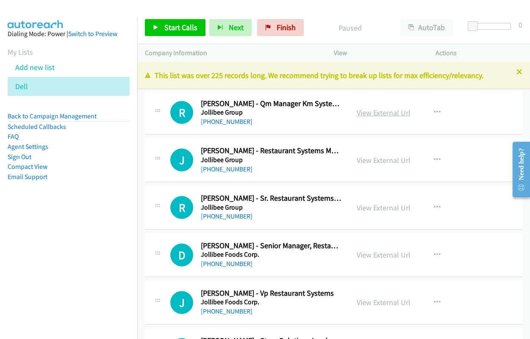
click at [384, 114] on link "View External Url" at bounding box center [384, 113] width 54 height 10
click at [179, 31] on span "Start Calls" at bounding box center [180, 27] width 33 height 10
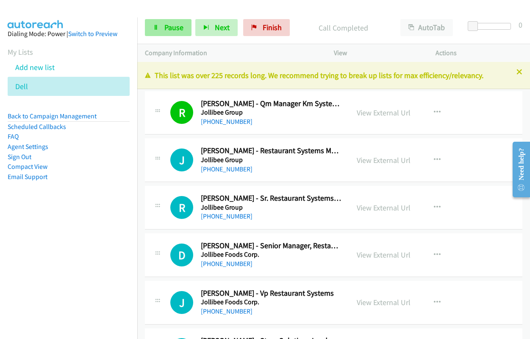
click at [157, 28] on icon at bounding box center [156, 28] width 6 height 6
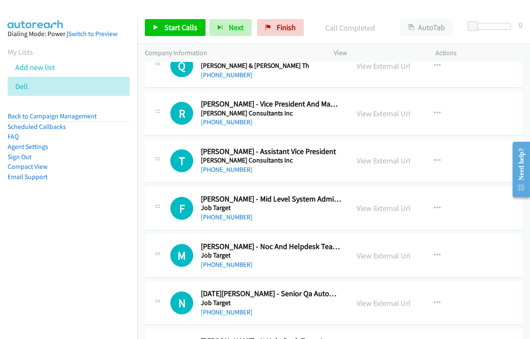
scroll to position [1653, 0]
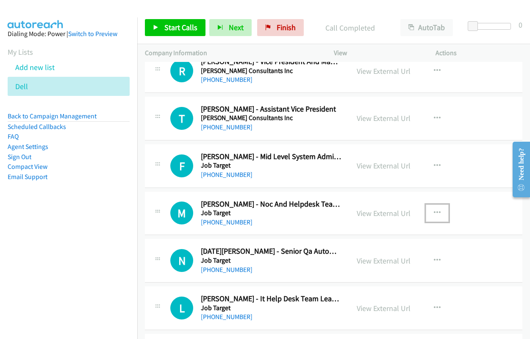
click at [436, 210] on icon "button" at bounding box center [437, 212] width 7 height 7
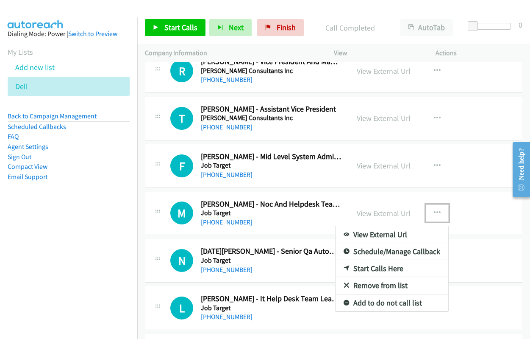
click at [389, 264] on link "Start Calls Here" at bounding box center [392, 268] width 113 height 17
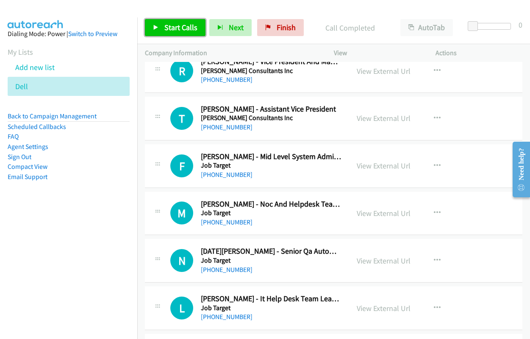
click at [181, 25] on span "Start Calls" at bounding box center [180, 27] width 33 height 10
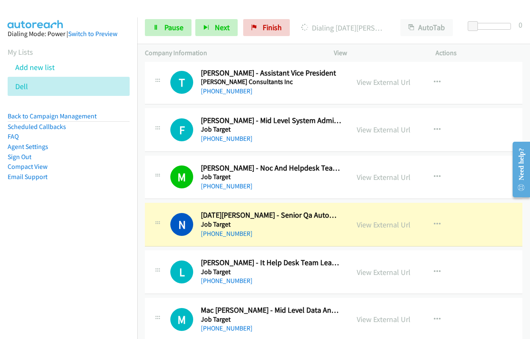
scroll to position [1738, 0]
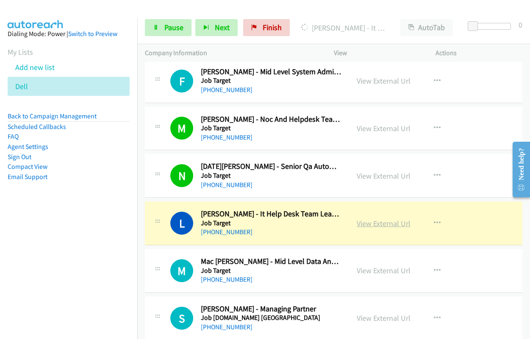
click at [371, 224] on link "View External Url" at bounding box center [384, 223] width 54 height 10
click at [157, 25] on icon at bounding box center [156, 28] width 6 height 6
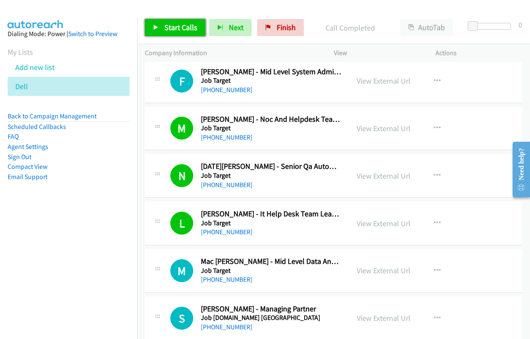
click at [190, 25] on span "Start Calls" at bounding box center [180, 27] width 33 height 10
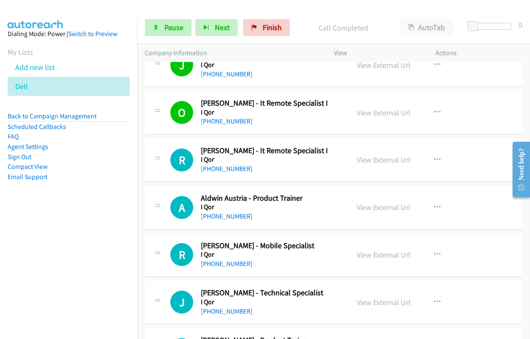
scroll to position [2373, 0]
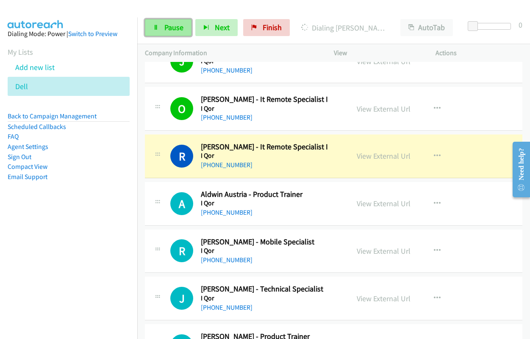
click at [155, 25] on icon at bounding box center [156, 28] width 6 height 6
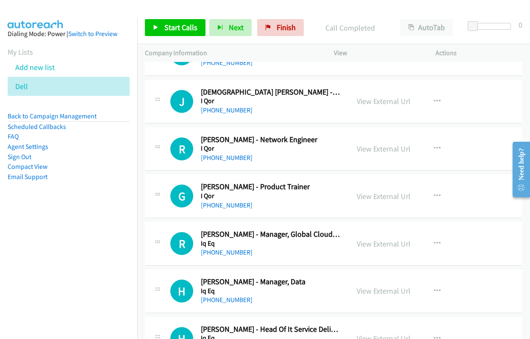
scroll to position [2797, 0]
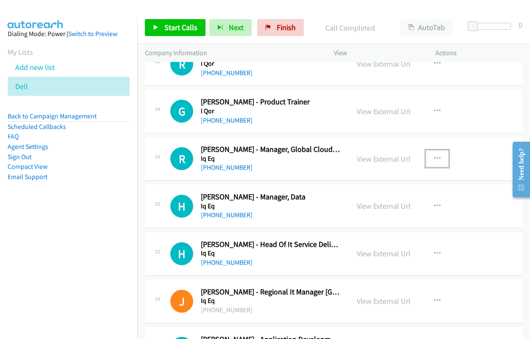
click at [434, 158] on icon "button" at bounding box center [437, 158] width 7 height 7
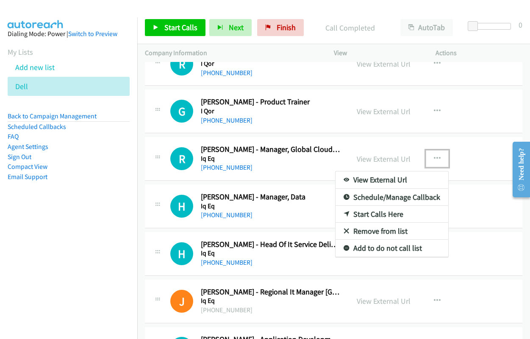
click at [385, 211] on link "Start Calls Here" at bounding box center [392, 214] width 113 height 17
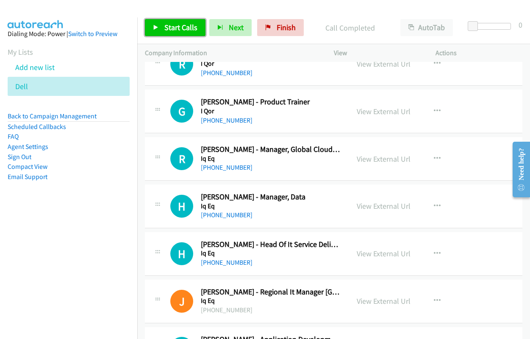
click at [183, 25] on span "Start Calls" at bounding box center [180, 27] width 33 height 10
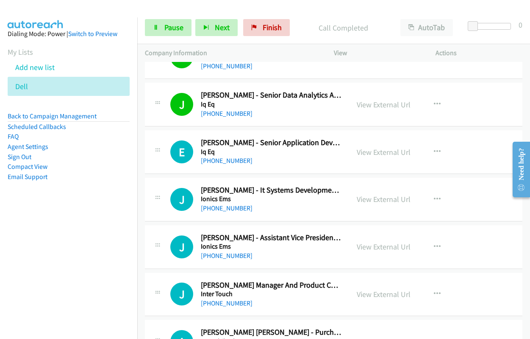
scroll to position [3094, 0]
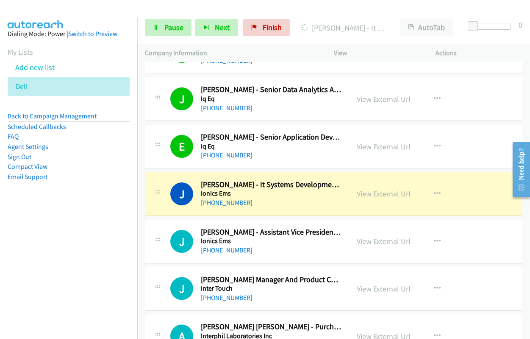
click at [371, 192] on link "View External Url" at bounding box center [384, 194] width 54 height 10
click at [163, 29] on link "Pause" at bounding box center [168, 27] width 47 height 17
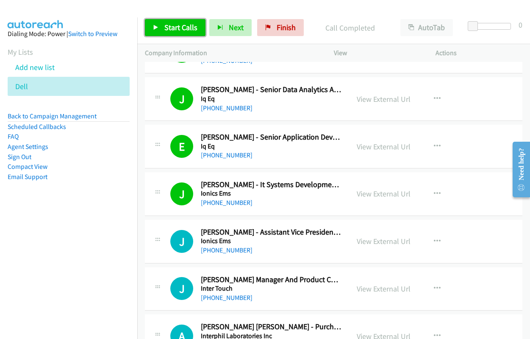
click at [177, 31] on span "Start Calls" at bounding box center [180, 27] width 33 height 10
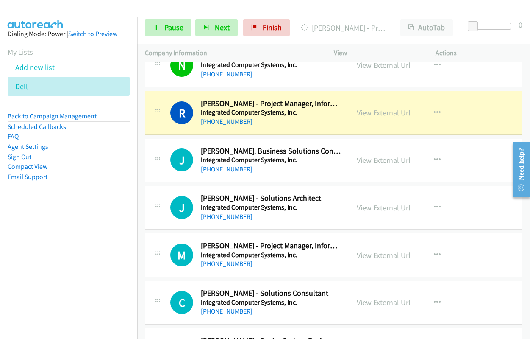
scroll to position [3984, 0]
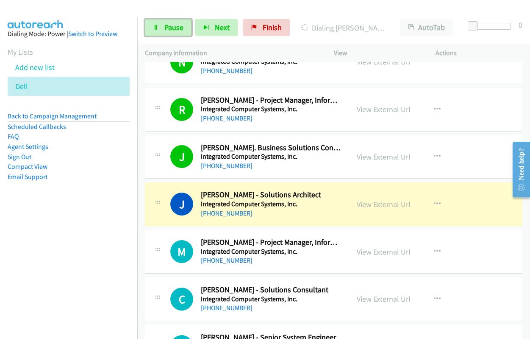
drag, startPoint x: 158, startPoint y: 28, endPoint x: 191, endPoint y: 65, distance: 50.2
click at [158, 28] on icon at bounding box center [156, 28] width 6 height 6
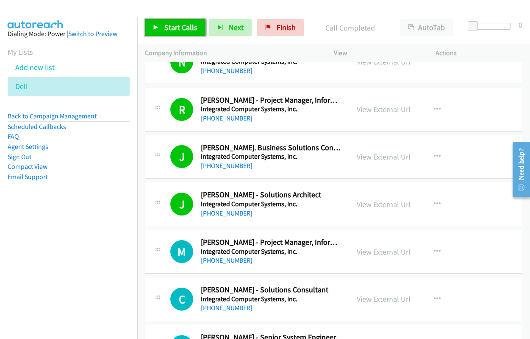
click at [175, 32] on link "Start Calls" at bounding box center [175, 27] width 61 height 17
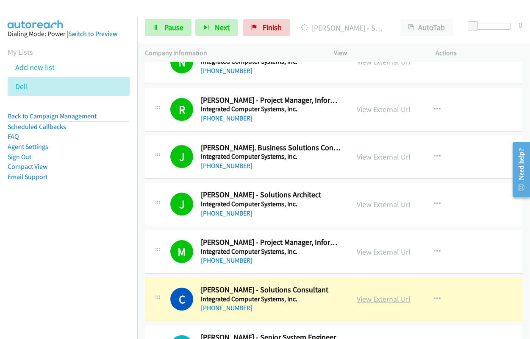
click at [380, 301] on link "View External Url" at bounding box center [384, 299] width 54 height 10
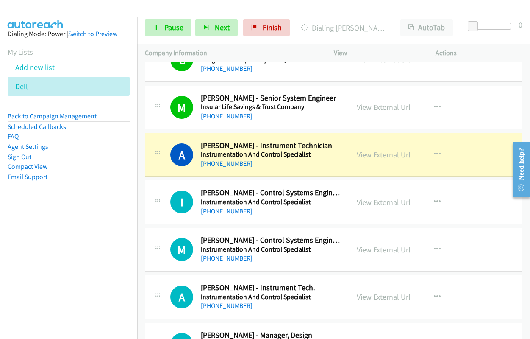
scroll to position [4238, 0]
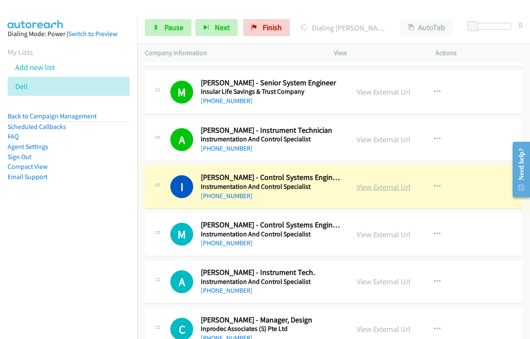
click at [375, 186] on link "View External Url" at bounding box center [384, 187] width 54 height 10
click at [156, 29] on icon at bounding box center [156, 28] width 6 height 6
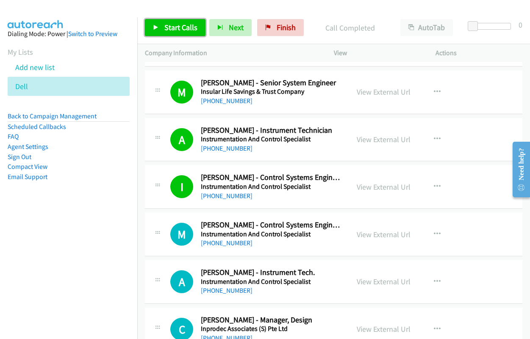
click at [175, 31] on span "Start Calls" at bounding box center [180, 27] width 33 height 10
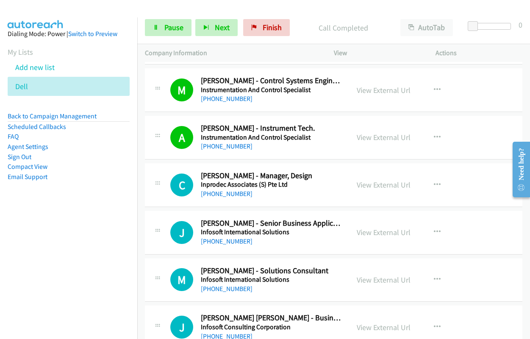
scroll to position [4408, 0]
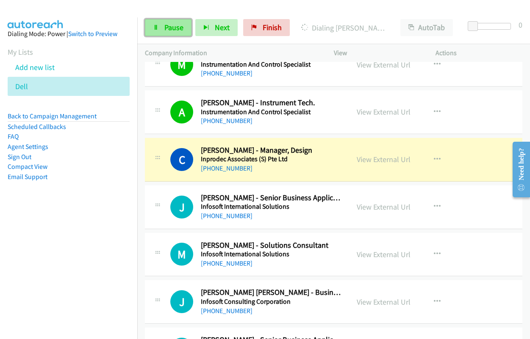
click at [161, 31] on link "Pause" at bounding box center [168, 27] width 47 height 17
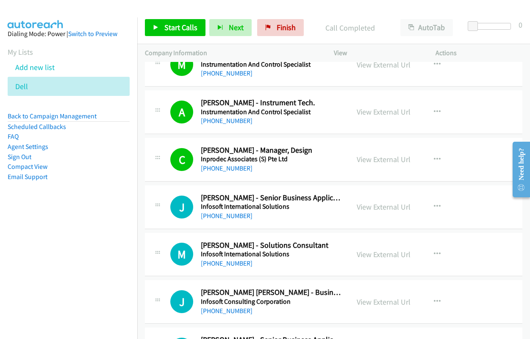
click at [172, 17] on div "Start Calls Pause Next Finish Call Completed AutoTab AutoTab 0" at bounding box center [333, 27] width 393 height 33
click at [170, 20] on link "Start Calls" at bounding box center [175, 27] width 61 height 17
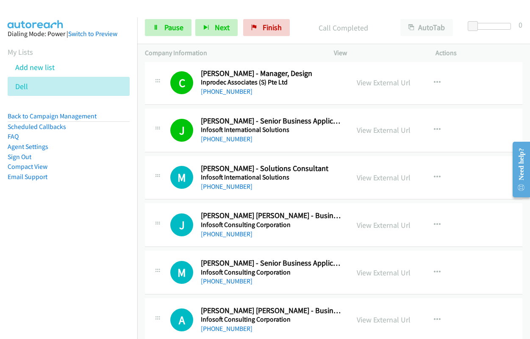
scroll to position [4492, 0]
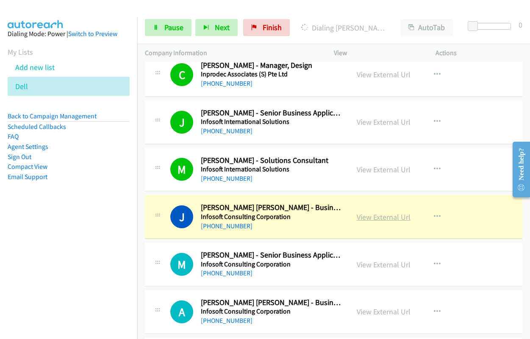
click at [390, 215] on link "View External Url" at bounding box center [384, 217] width 54 height 10
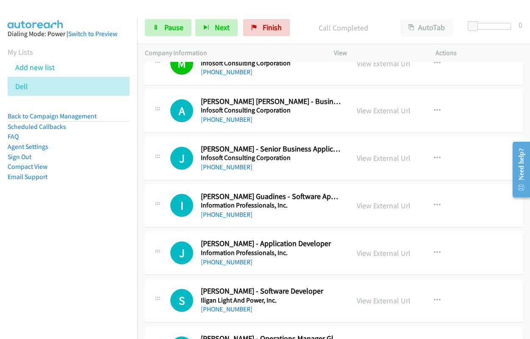
scroll to position [4704, 0]
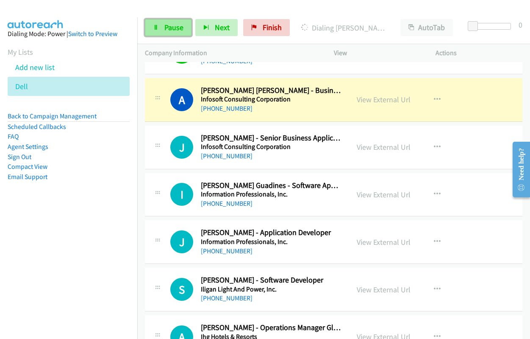
click at [160, 27] on link "Pause" at bounding box center [168, 27] width 47 height 17
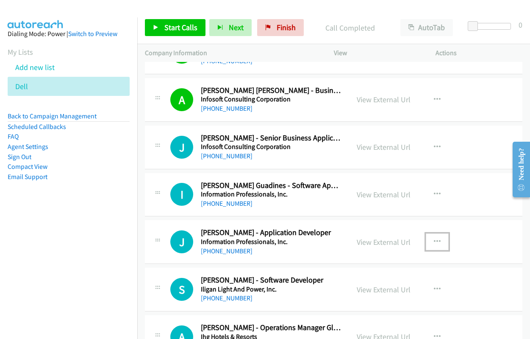
click at [434, 240] on icon "button" at bounding box center [437, 241] width 7 height 7
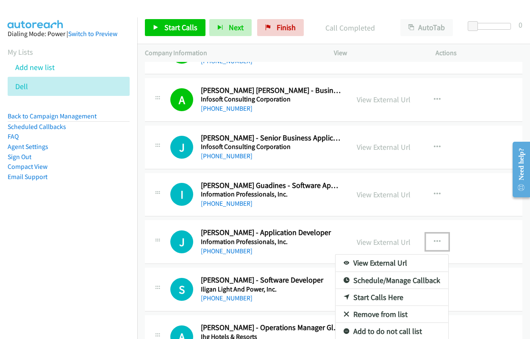
click at [380, 296] on link "Start Calls Here" at bounding box center [392, 297] width 113 height 17
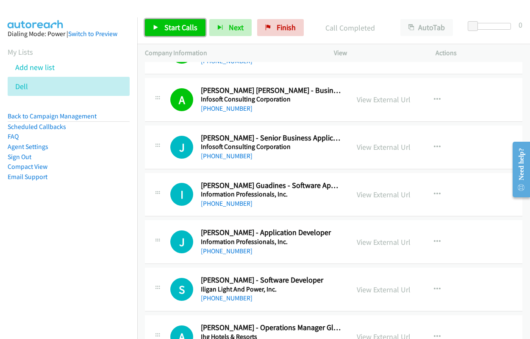
click at [156, 23] on link "Start Calls" at bounding box center [175, 27] width 61 height 17
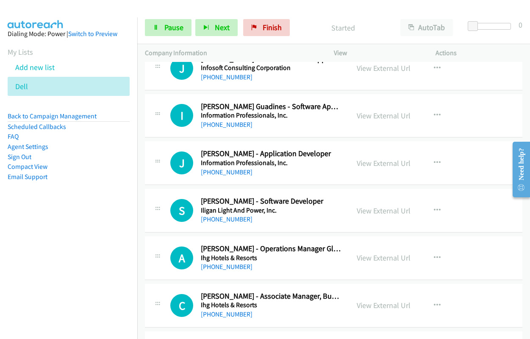
scroll to position [4789, 0]
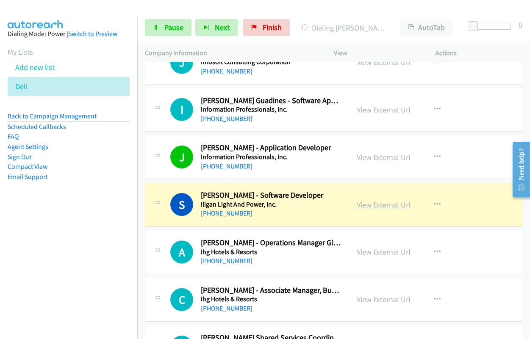
click at [385, 206] on link "View External Url" at bounding box center [384, 205] width 54 height 10
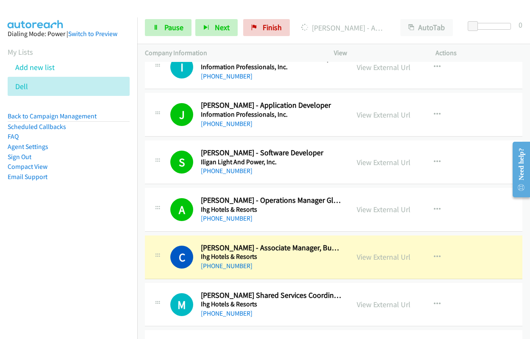
scroll to position [4959, 0]
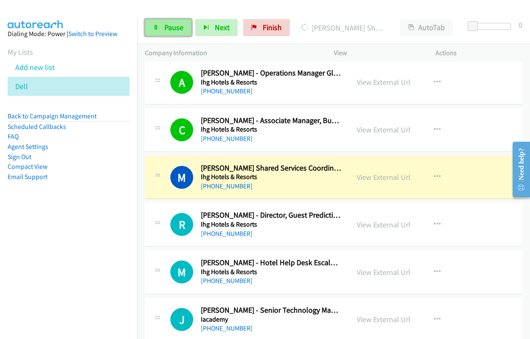
click at [153, 29] on icon at bounding box center [156, 28] width 6 height 6
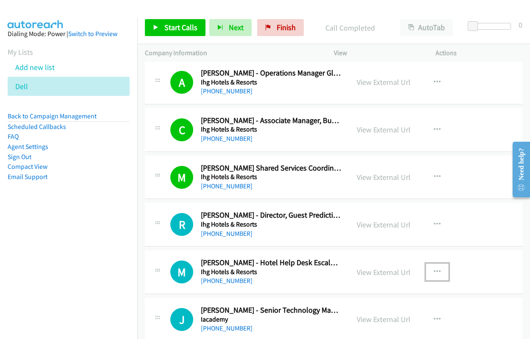
click at [435, 271] on icon "button" at bounding box center [437, 271] width 7 height 7
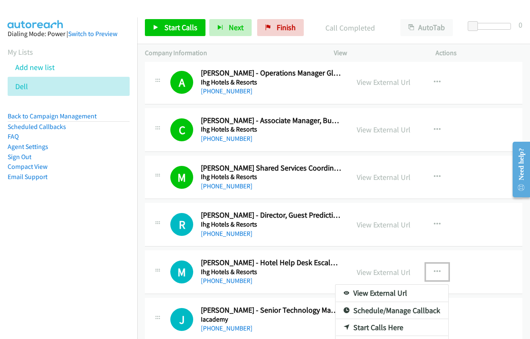
click at [381, 311] on link "Schedule/Manage Callback" at bounding box center [392, 310] width 113 height 17
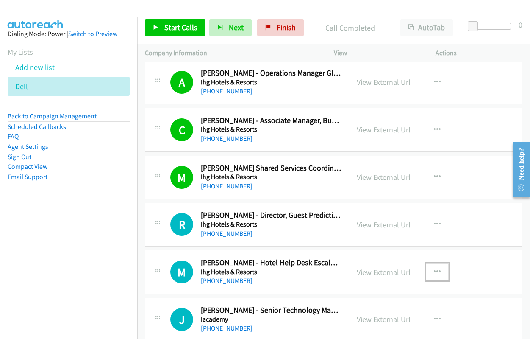
click at [381, 40] on body "Start Calls Pause Next Finish Call Completed AutoTab AutoTab 0 Company Informat…" at bounding box center [265, 20] width 530 height 40
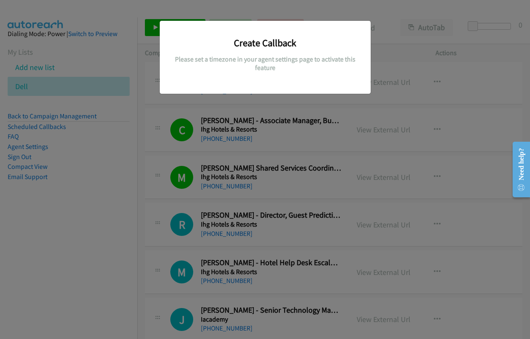
click at [293, 124] on div "Create Callback Please set a timezone in your agent settings page to activate t…" at bounding box center [265, 173] width 530 height 331
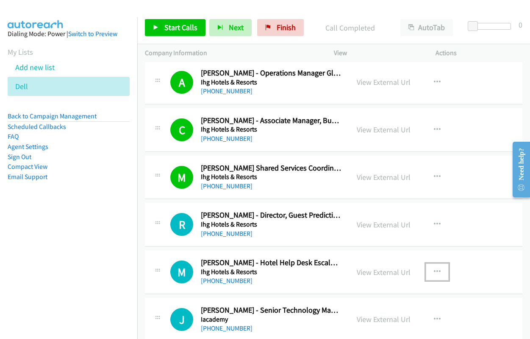
click at [434, 270] on icon "button" at bounding box center [437, 271] width 7 height 7
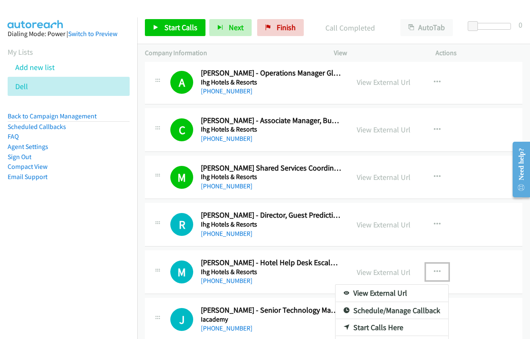
click at [377, 324] on link "Start Calls Here" at bounding box center [392, 327] width 113 height 17
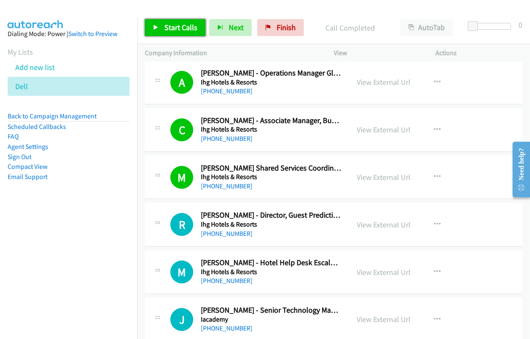
click at [174, 19] on link "Start Calls" at bounding box center [175, 27] width 61 height 17
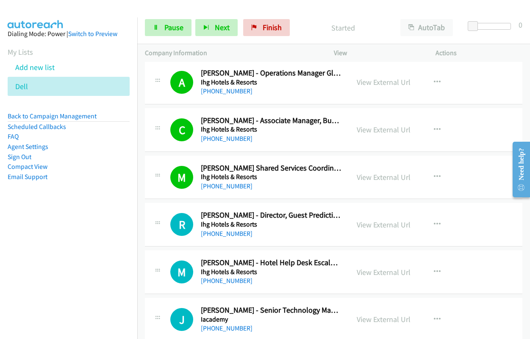
scroll to position [5043, 0]
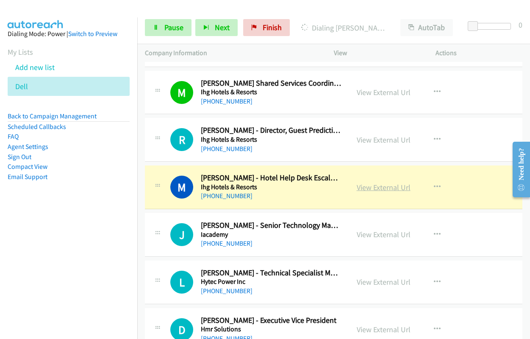
click at [376, 186] on link "View External Url" at bounding box center [384, 187] width 54 height 10
click at [155, 31] on link "Pause" at bounding box center [168, 27] width 47 height 17
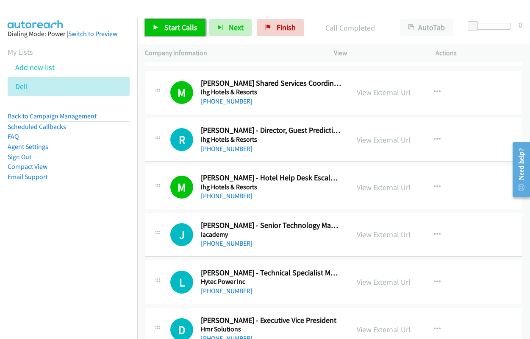
click at [182, 24] on span "Start Calls" at bounding box center [180, 27] width 33 height 10
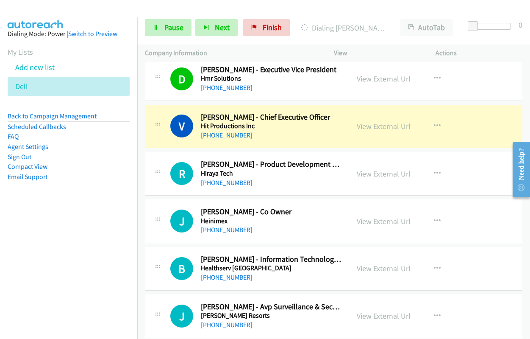
scroll to position [5298, 0]
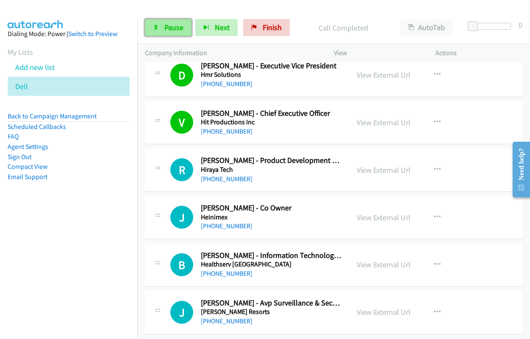
click at [162, 24] on link "Pause" at bounding box center [168, 27] width 47 height 17
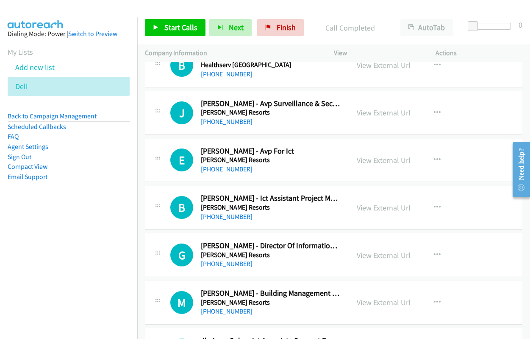
scroll to position [5510, 0]
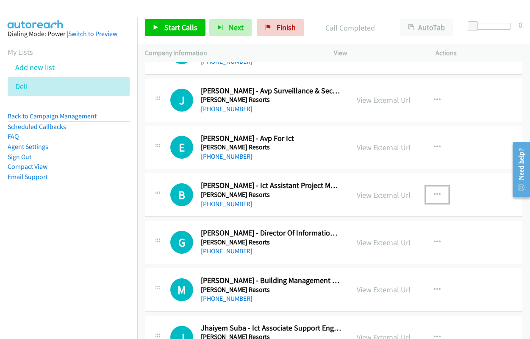
click at [434, 195] on icon "button" at bounding box center [437, 194] width 7 height 7
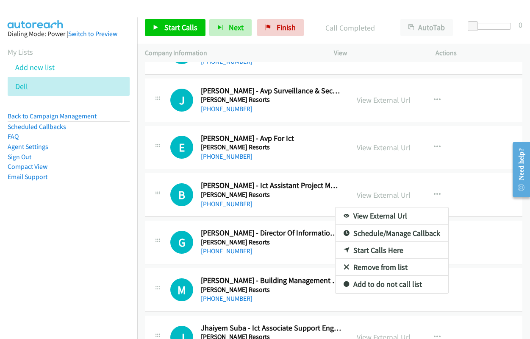
click at [94, 264] on nav "Dialing Mode: Power | Switch to Preview My Lists Add new list Dell Back to Camp…" at bounding box center [69, 186] width 138 height 339
click at [293, 248] on div at bounding box center [265, 169] width 530 height 339
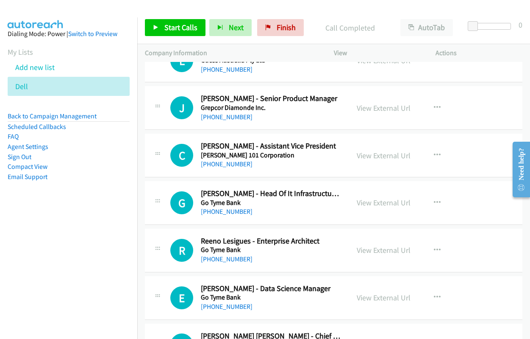
scroll to position [5849, 0]
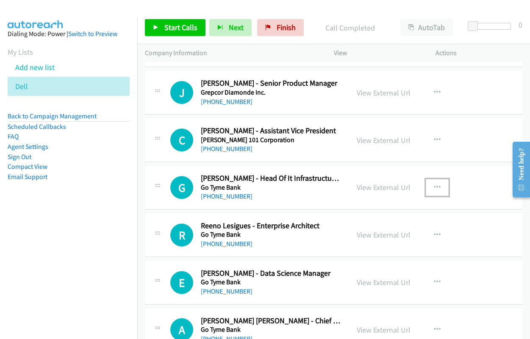
click at [434, 186] on icon "button" at bounding box center [437, 187] width 7 height 7
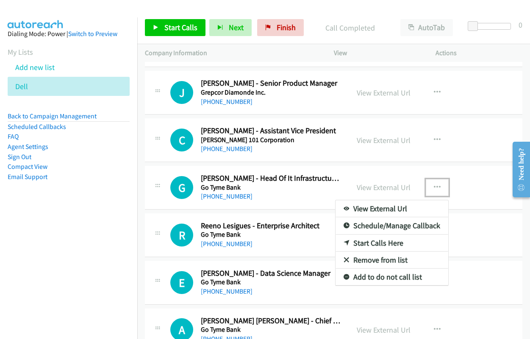
click at [367, 242] on link "Start Calls Here" at bounding box center [392, 242] width 113 height 17
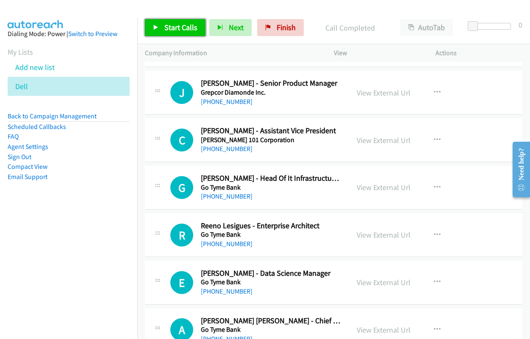
click at [177, 28] on span "Start Calls" at bounding box center [180, 27] width 33 height 10
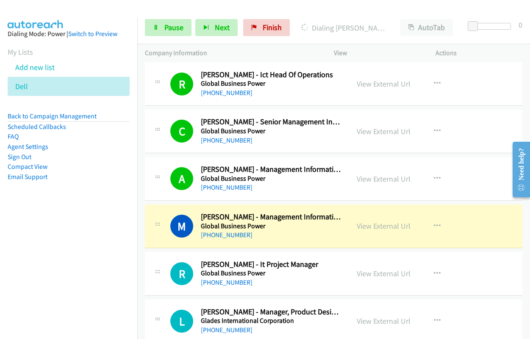
scroll to position [6569, 0]
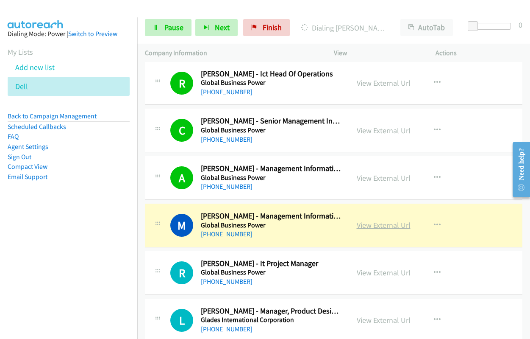
click at [374, 223] on link "View External Url" at bounding box center [384, 225] width 54 height 10
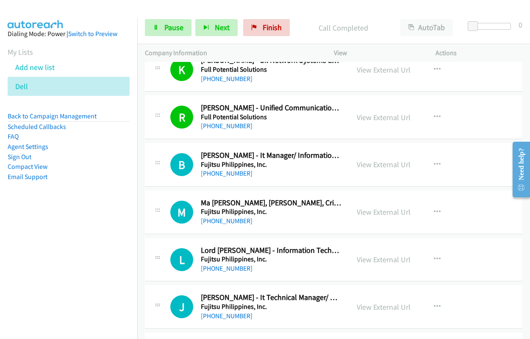
scroll to position [7162, 0]
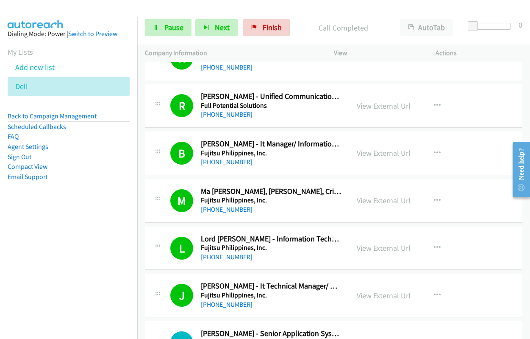
click at [377, 292] on link "View External Url" at bounding box center [384, 295] width 54 height 10
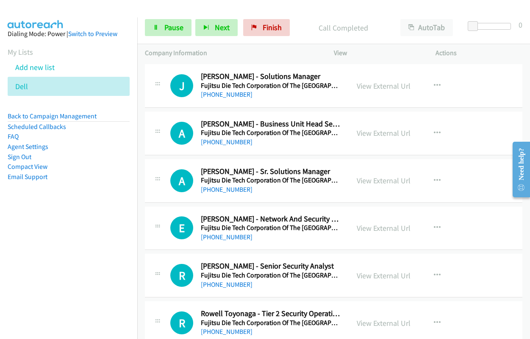
scroll to position [7713, 0]
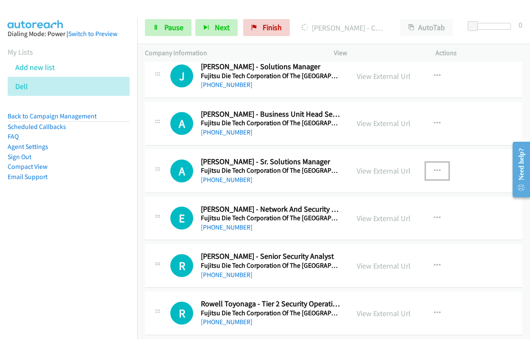
click at [434, 170] on icon "button" at bounding box center [437, 170] width 7 height 7
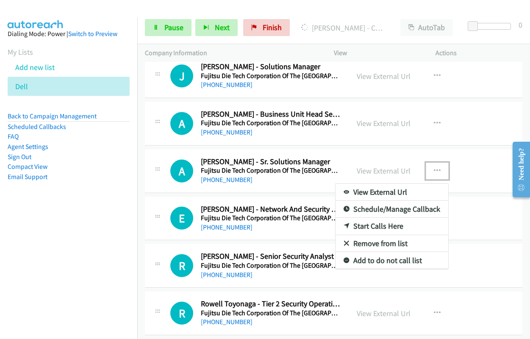
click at [365, 225] on link "Start Calls Here" at bounding box center [392, 225] width 113 height 17
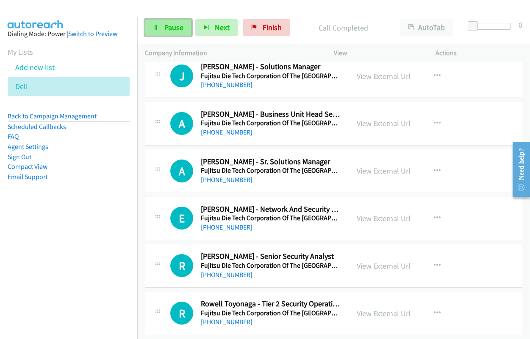
click at [170, 28] on span "Pause" at bounding box center [173, 27] width 19 height 10
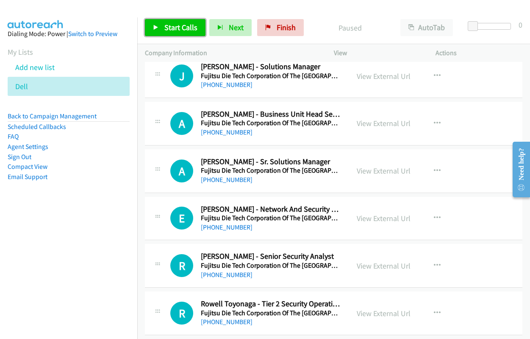
click at [172, 32] on span "Start Calls" at bounding box center [180, 27] width 33 height 10
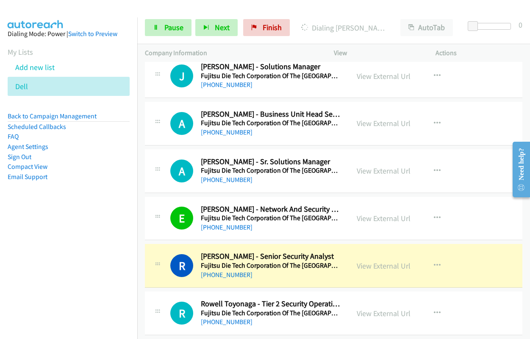
drag, startPoint x: 93, startPoint y: 280, endPoint x: 221, endPoint y: 280, distance: 128.0
click at [125, 280] on nav "Dialing Mode: Power | Switch to Preview My Lists Add new list Dell Back to Camp…" at bounding box center [69, 186] width 138 height 339
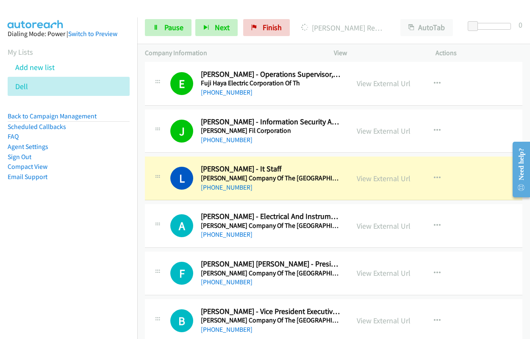
scroll to position [8052, 0]
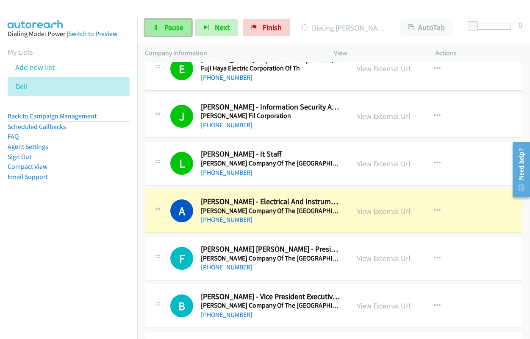
click at [164, 28] on link "Pause" at bounding box center [168, 27] width 47 height 17
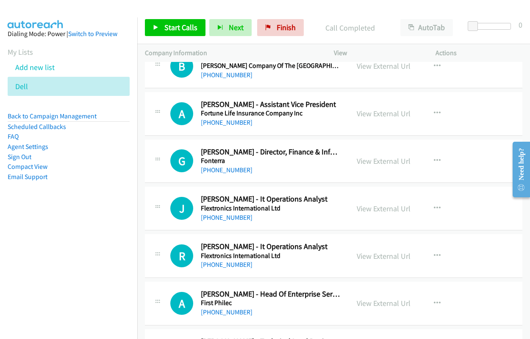
scroll to position [8307, 0]
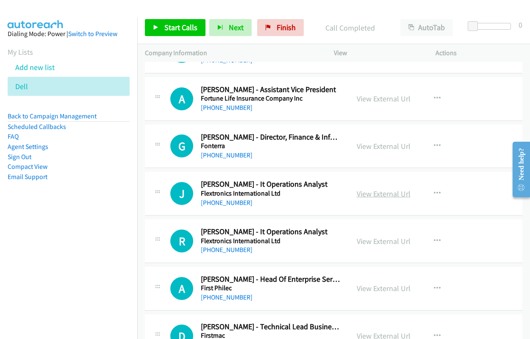
click at [369, 195] on link "View External Url" at bounding box center [384, 194] width 54 height 10
click at [438, 191] on button "button" at bounding box center [437, 193] width 23 height 17
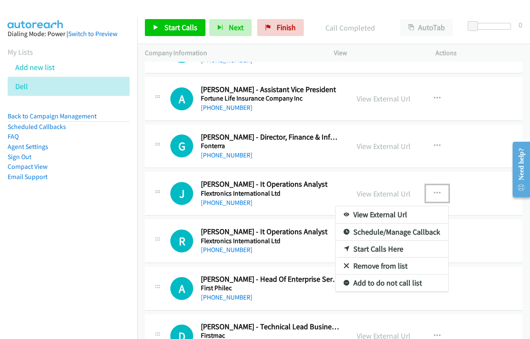
click at [385, 246] on link "Start Calls Here" at bounding box center [392, 248] width 113 height 17
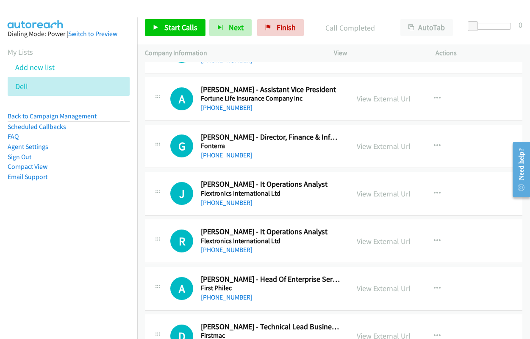
click at [170, 36] on div "Start Calls Pause Next Finish Call Completed AutoTab AutoTab 0" at bounding box center [333, 27] width 393 height 33
click at [170, 26] on span "Start Calls" at bounding box center [180, 27] width 33 height 10
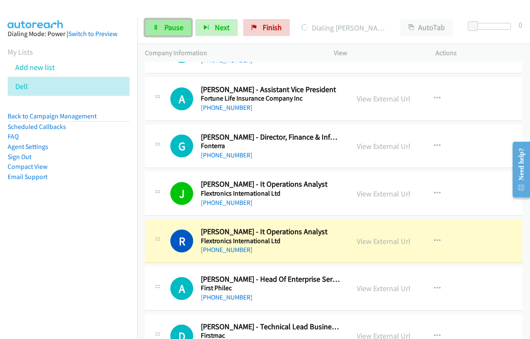
click at [159, 29] on link "Pause" at bounding box center [168, 27] width 47 height 17
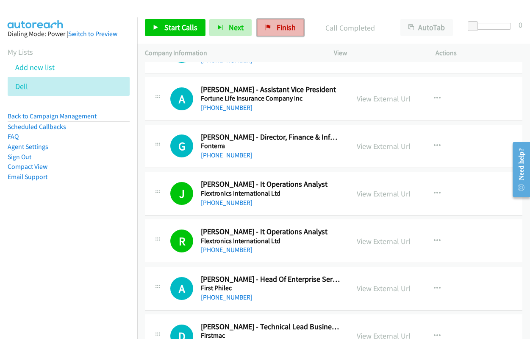
click at [261, 28] on link "Finish" at bounding box center [280, 27] width 47 height 17
